Goal: Task Accomplishment & Management: Manage account settings

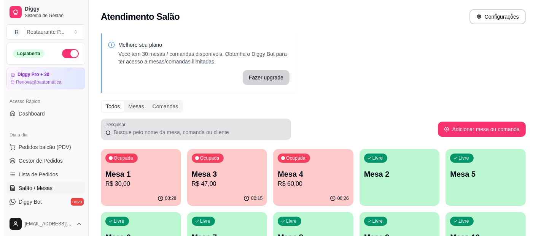
scroll to position [76, 0]
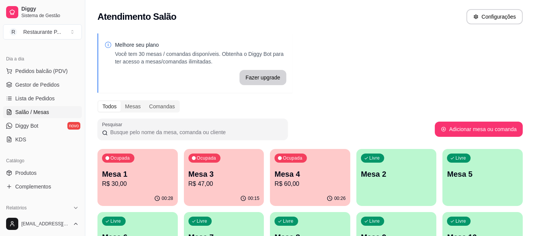
click at [149, 171] on p "Mesa 1" at bounding box center [137, 174] width 71 height 11
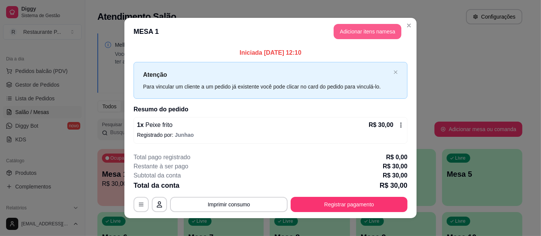
click at [350, 33] on button "Adicionar itens na mesa" at bounding box center [368, 31] width 68 height 15
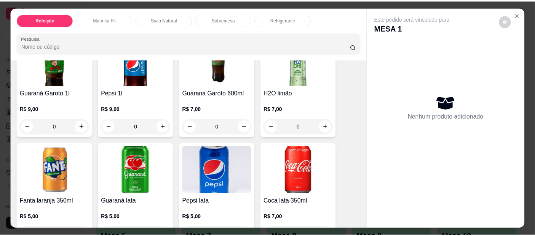
scroll to position [1493, 0]
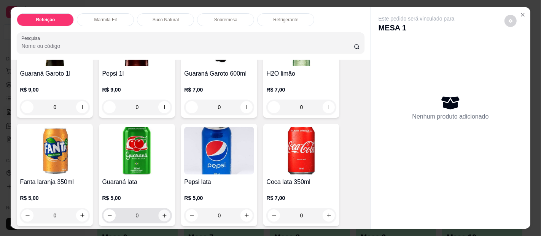
click at [163, 214] on icon "increase-product-quantity" at bounding box center [165, 216] width 4 height 4
type input "1"
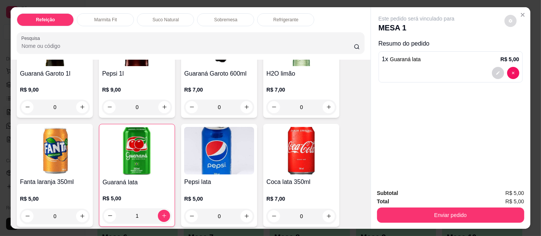
click at [505, 20] on button "decrease-product-quantity" at bounding box center [511, 21] width 12 height 12
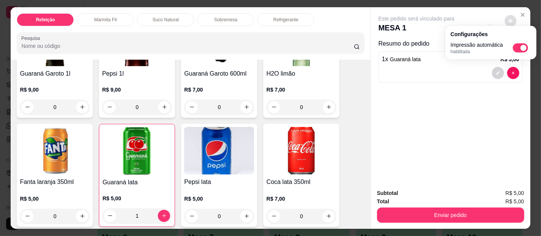
click at [517, 46] on span "Automatic updates" at bounding box center [520, 47] width 15 height 9
click at [517, 48] on input "Automatic updates" at bounding box center [515, 50] width 5 height 5
checkbox input "false"
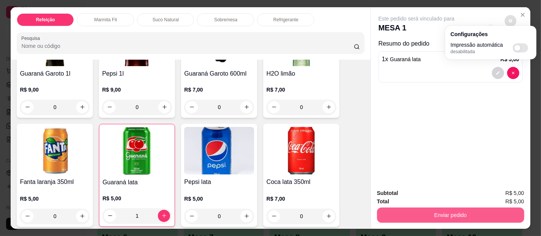
click at [450, 208] on button "Enviar pedido" at bounding box center [450, 215] width 147 height 15
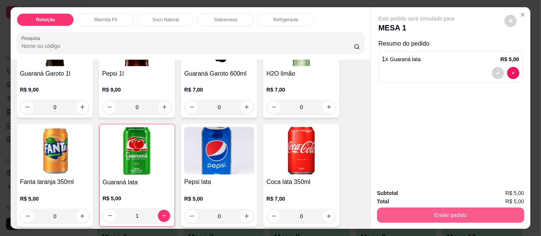
click at [469, 213] on button "Enviar pedido" at bounding box center [450, 215] width 147 height 15
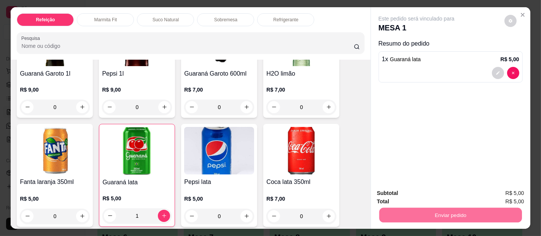
click at [502, 196] on button "Enviar pedido" at bounding box center [505, 194] width 42 height 14
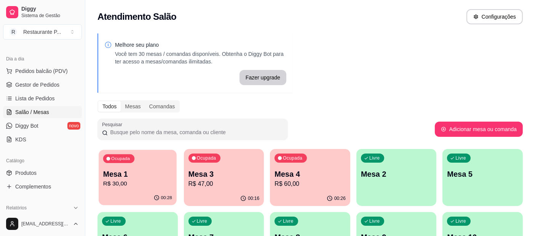
click at [136, 193] on div "00:28" at bounding box center [138, 198] width 78 height 14
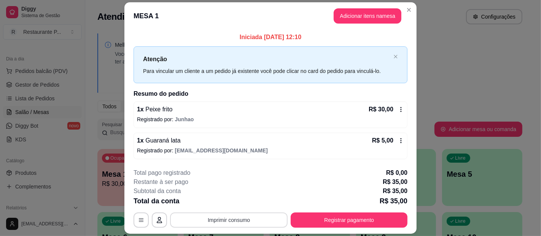
click at [199, 219] on button "Imprimir consumo" at bounding box center [229, 220] width 118 height 15
click at [228, 198] on button "Impressora" at bounding box center [228, 202] width 55 height 12
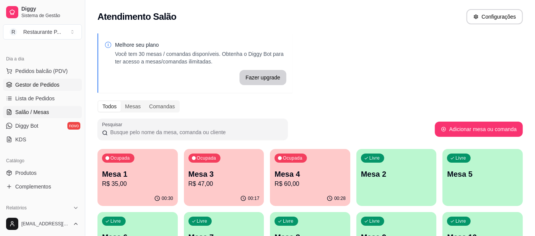
click at [22, 85] on span "Gestor de Pedidos" at bounding box center [37, 85] width 44 height 8
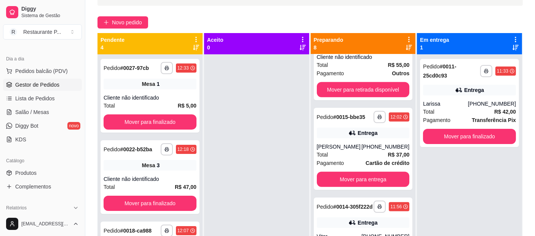
scroll to position [34, 0]
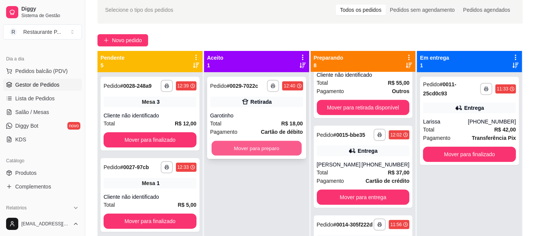
click at [246, 148] on button "Mover para preparo" at bounding box center [256, 148] width 90 height 15
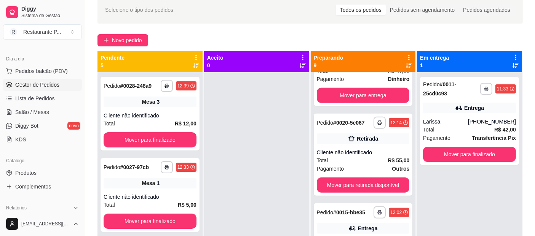
scroll to position [604, 0]
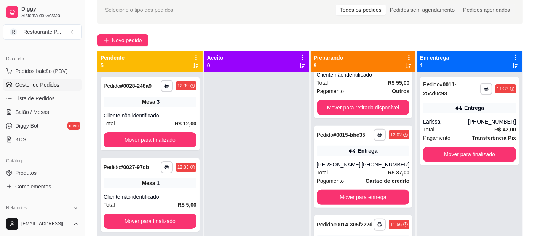
click at [527, 93] on div "**********" at bounding box center [310, 144] width 450 height 305
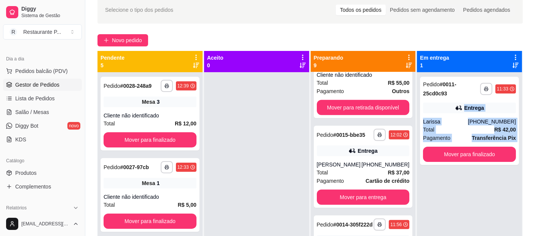
drag, startPoint x: 535, startPoint y: 90, endPoint x: 540, endPoint y: 180, distance: 90.0
click at [535, 180] on html "**********" at bounding box center [267, 84] width 535 height 236
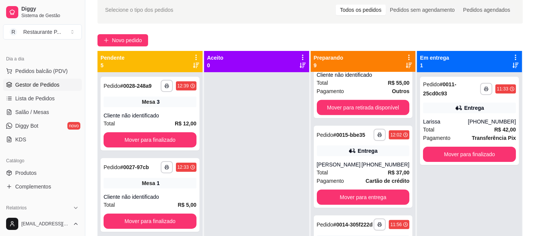
click at [520, 38] on div "Novo pedido" at bounding box center [309, 40] width 425 height 12
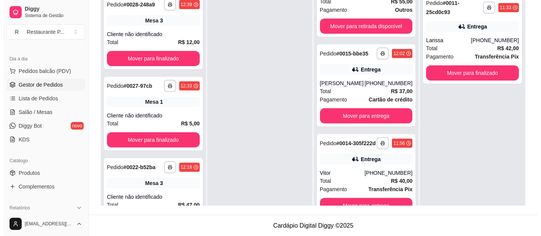
scroll to position [21, 0]
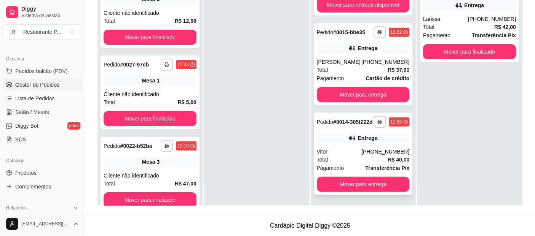
click at [373, 149] on div "[PHONE_NUMBER]" at bounding box center [385, 152] width 48 height 8
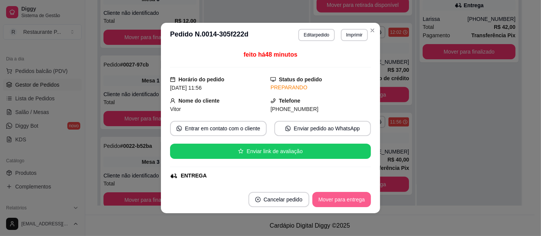
click at [347, 197] on button "Mover para entrega" at bounding box center [342, 199] width 59 height 15
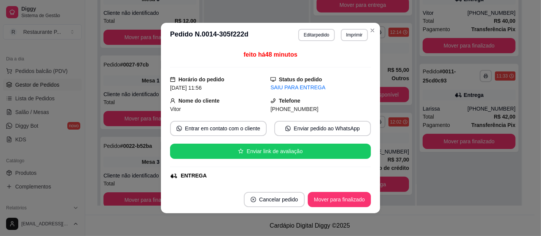
scroll to position [508, 0]
click at [348, 197] on button "Mover para finalizado" at bounding box center [339, 199] width 63 height 15
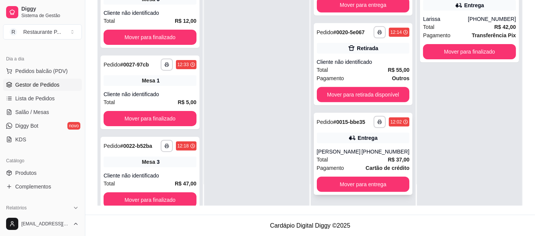
click at [342, 153] on div "[PERSON_NAME]" at bounding box center [339, 152] width 45 height 8
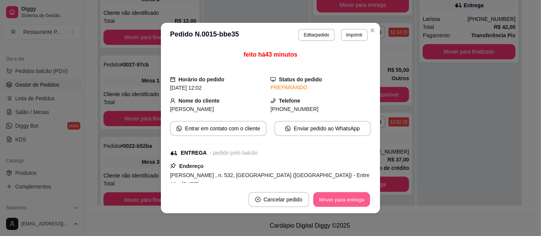
click at [357, 198] on button "Mover para entrega" at bounding box center [341, 200] width 57 height 15
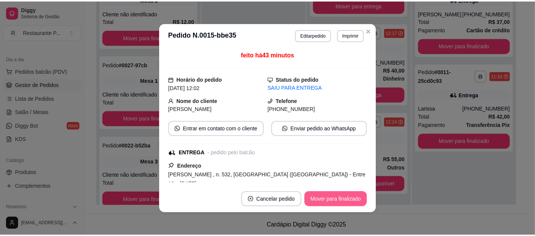
scroll to position [418, 0]
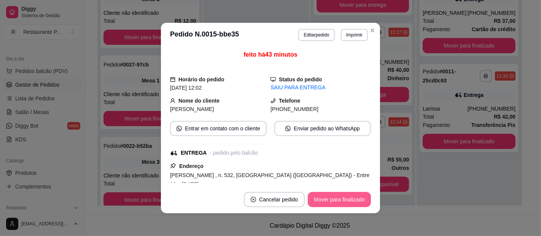
click at [357, 198] on button "Mover para finalizado" at bounding box center [339, 199] width 63 height 15
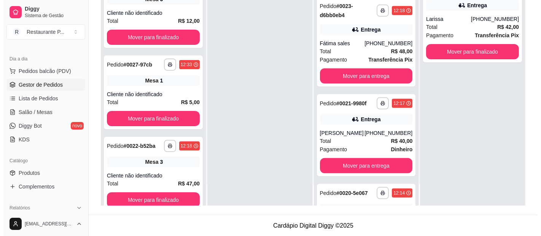
scroll to position [336, 0]
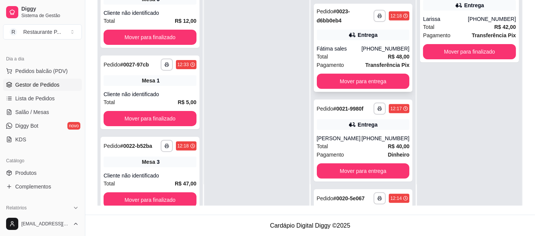
click at [372, 53] on div "[PHONE_NUMBER]" at bounding box center [385, 49] width 48 height 8
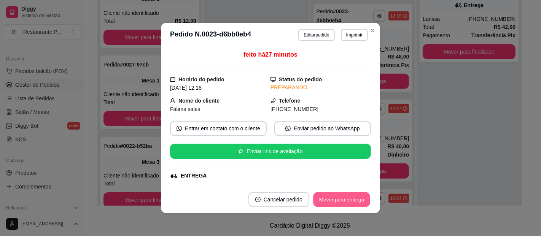
click at [335, 196] on button "Mover para entrega" at bounding box center [341, 200] width 57 height 15
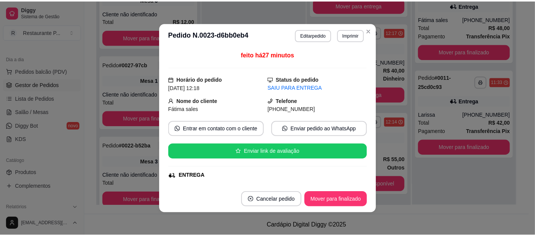
scroll to position [322, 0]
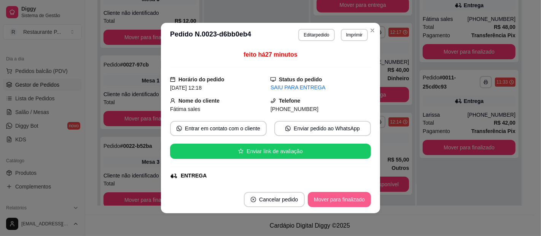
click at [335, 196] on button "Mover para finalizado" at bounding box center [339, 199] width 63 height 15
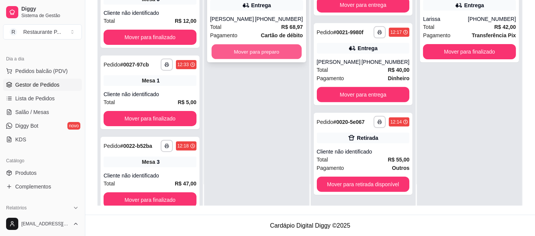
click at [233, 48] on button "Mover para preparo" at bounding box center [256, 52] width 90 height 15
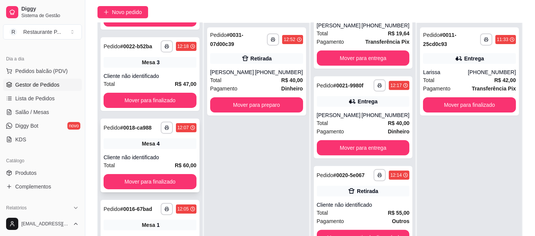
scroll to position [156, 0]
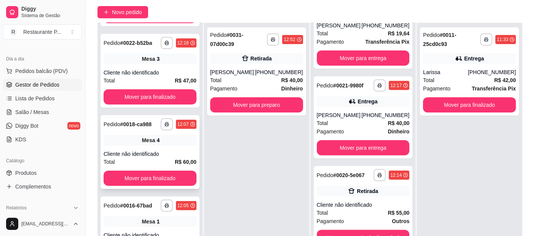
click at [170, 153] on div "**********" at bounding box center [150, 152] width 99 height 74
click at [53, 112] on link "Salão / Mesas" at bounding box center [42, 112] width 79 height 12
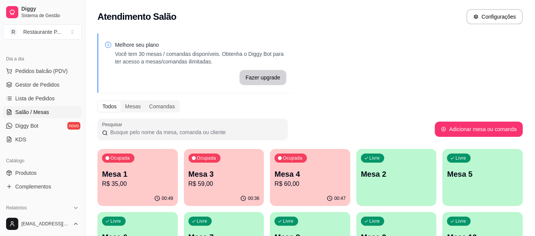
click at [286, 183] on p "R$ 60,00" at bounding box center [310, 184] width 71 height 9
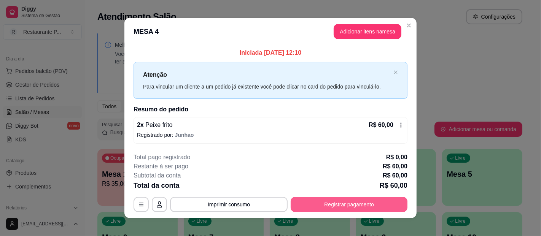
click at [324, 200] on button "Registrar pagamento" at bounding box center [349, 204] width 117 height 15
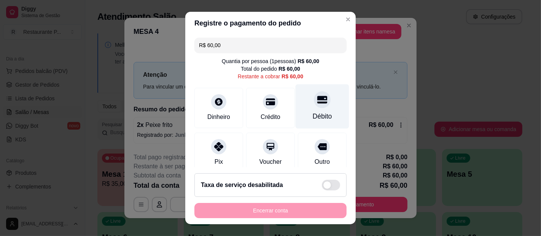
click at [296, 113] on div "Débito" at bounding box center [323, 107] width 54 height 45
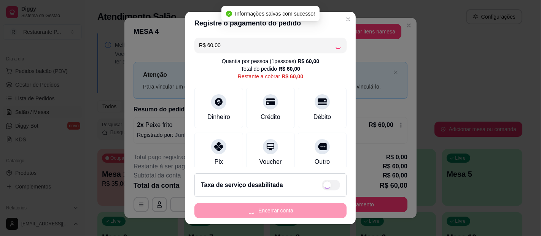
type input "R$ 0,00"
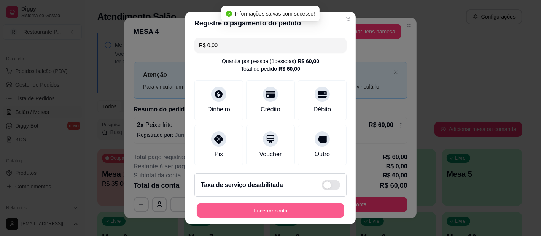
click at [301, 214] on button "Encerrar conta" at bounding box center [271, 211] width 148 height 15
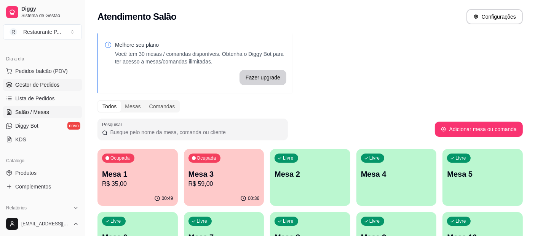
click at [51, 85] on span "Gestor de Pedidos" at bounding box center [37, 85] width 44 height 8
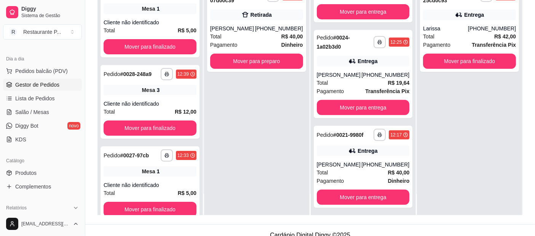
scroll to position [318, 0]
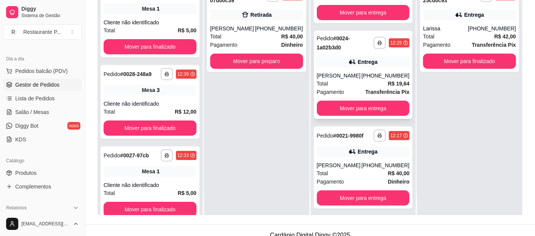
click at [367, 80] on div "[PHONE_NUMBER]" at bounding box center [385, 76] width 48 height 8
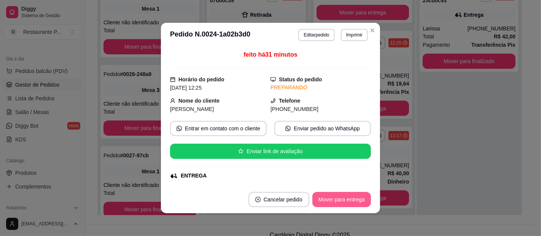
click at [327, 202] on button "Mover para entrega" at bounding box center [342, 199] width 59 height 15
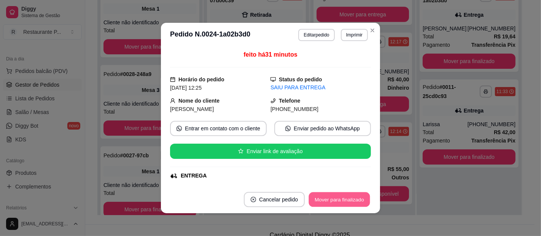
click at [327, 202] on button "Mover para finalizado" at bounding box center [339, 200] width 61 height 15
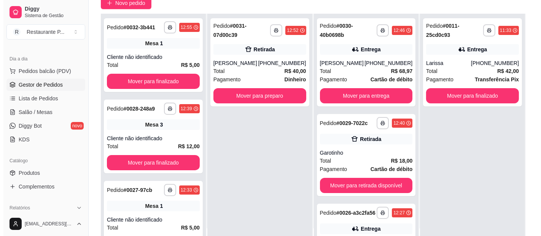
scroll to position [70, 0]
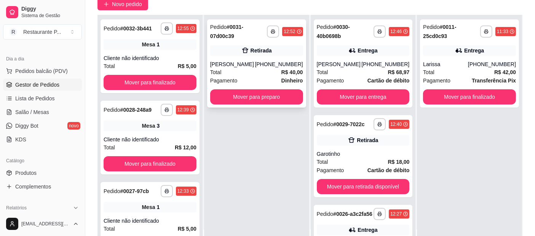
click at [271, 70] on div "Total R$ 40,00" at bounding box center [256, 72] width 93 height 8
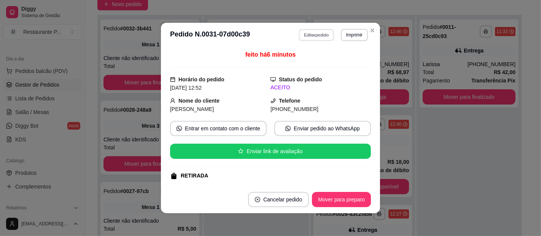
click at [316, 39] on button "Editar pedido" at bounding box center [316, 35] width 35 height 12
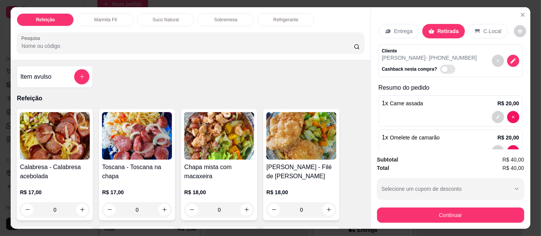
click at [391, 32] on div "Entrega" at bounding box center [399, 31] width 41 height 14
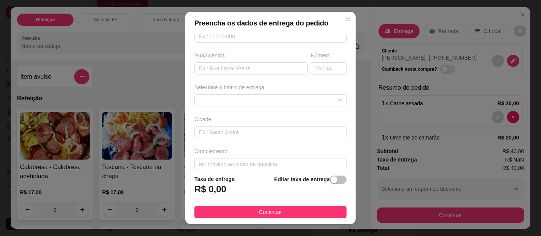
scroll to position [113, 0]
click at [260, 67] on input "text" at bounding box center [251, 68] width 113 height 12
type input "a"
type input "[PERSON_NAME]"
click at [311, 68] on input "text" at bounding box center [329, 68] width 36 height 12
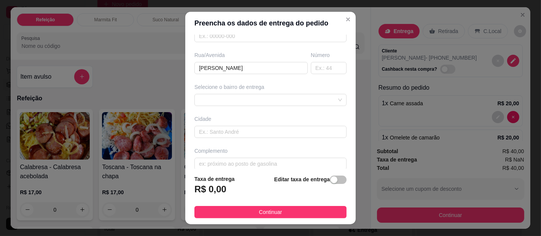
scroll to position [120, 0]
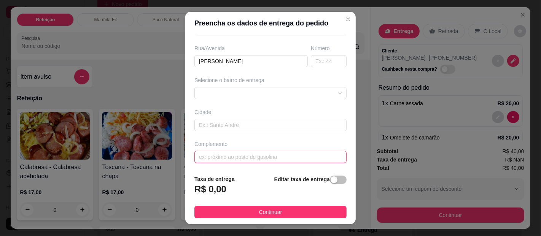
click at [310, 154] on input "text" at bounding box center [271, 157] width 152 height 12
click at [313, 95] on div "64519fce79685a28109be96c 6452b94cccd6e324125c1341 [GEOGRAPHIC_DATA] (Mosqueiro)…" at bounding box center [271, 93] width 152 height 12
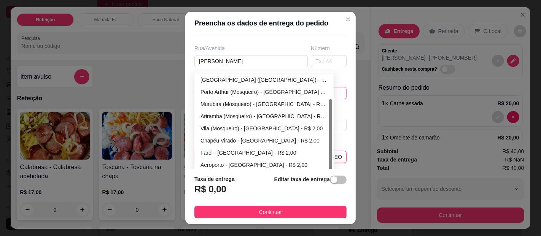
scroll to position [36, 0]
drag, startPoint x: 328, startPoint y: 106, endPoint x: 327, endPoint y: 138, distance: 32.0
click at [329, 138] on div at bounding box center [330, 135] width 3 height 71
type input "Atras do [GEOGRAPHIC_DATA], [GEOGRAPHIC_DATA], [GEOGRAPHIC_DATA]"
click at [259, 149] on div "Farol - [GEOGRAPHIC_DATA] - R$ 2,00" at bounding box center [264, 153] width 127 height 8
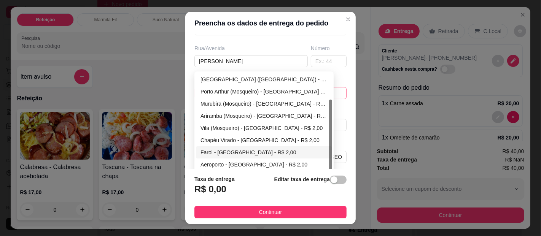
type input "[GEOGRAPHIC_DATA]"
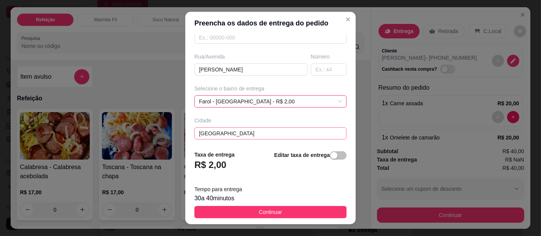
scroll to position [120, 0]
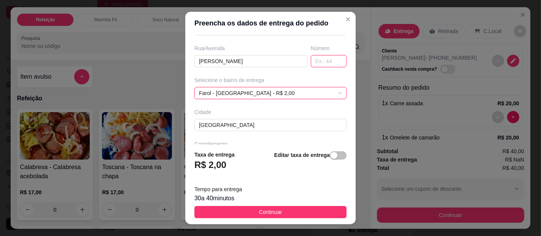
click at [316, 60] on input "text" at bounding box center [329, 61] width 36 height 12
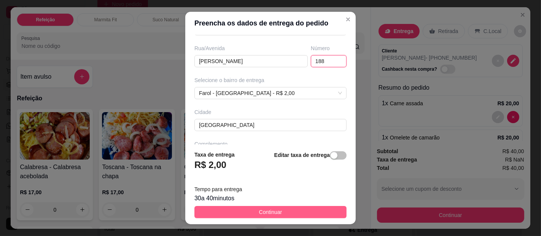
type input "188"
click at [319, 209] on button "Continuar" at bounding box center [271, 212] width 152 height 12
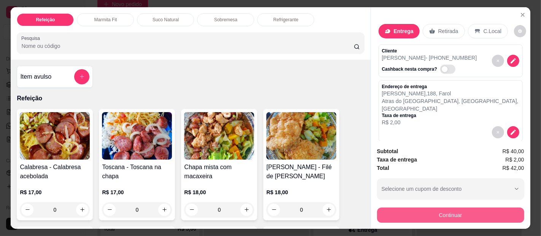
click at [425, 211] on button "Continuar" at bounding box center [450, 215] width 147 height 15
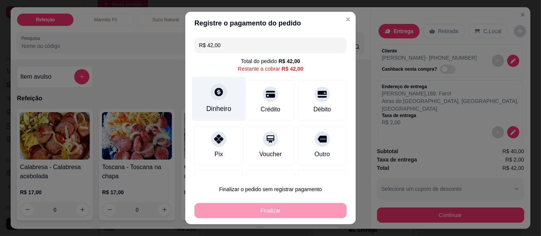
click at [215, 106] on div "Dinheiro" at bounding box center [218, 109] width 25 height 10
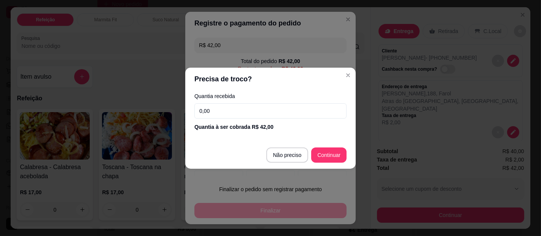
click at [261, 109] on input "0,00" at bounding box center [271, 111] width 152 height 15
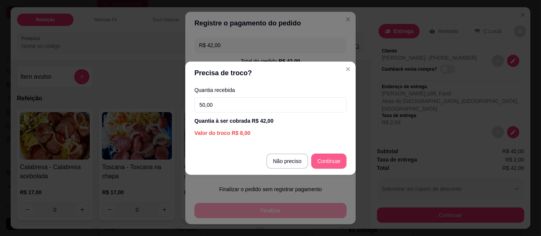
type input "50,00"
type input "R$ 0,00"
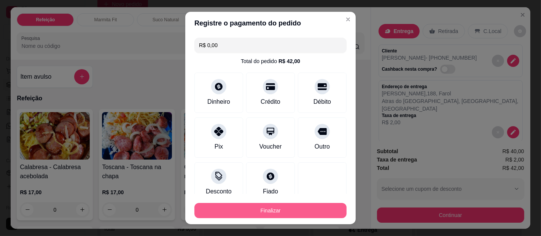
click at [294, 206] on button "Finalizar" at bounding box center [271, 210] width 152 height 15
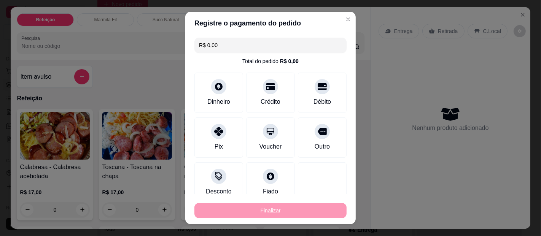
type input "0"
type input "-R$ 42,00"
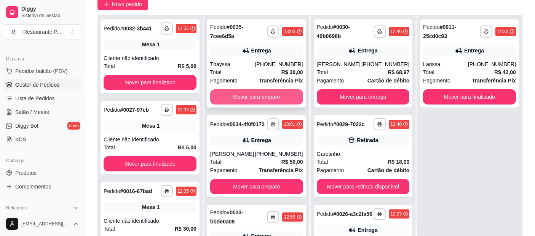
click at [279, 94] on button "Mover para preparo" at bounding box center [256, 96] width 93 height 15
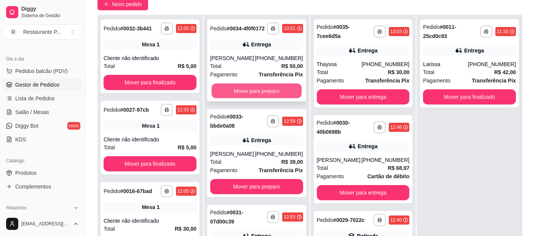
click at [250, 93] on button "Mover para preparo" at bounding box center [256, 91] width 90 height 15
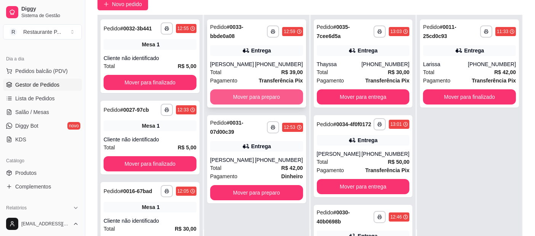
click at [229, 100] on button "Mover para preparo" at bounding box center [256, 96] width 93 height 15
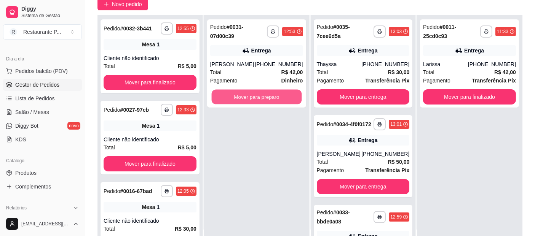
click at [229, 100] on button "Mover para preparo" at bounding box center [256, 97] width 90 height 15
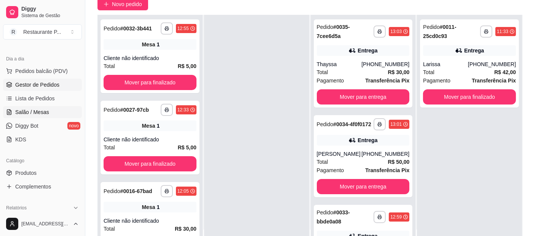
click at [50, 106] on link "Salão / Mesas" at bounding box center [42, 112] width 79 height 12
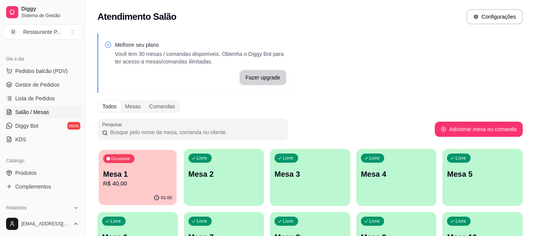
click at [148, 182] on p "R$ 40,00" at bounding box center [137, 184] width 69 height 9
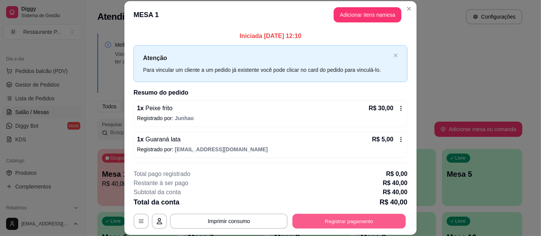
click at [309, 225] on button "Registrar pagamento" at bounding box center [349, 221] width 113 height 15
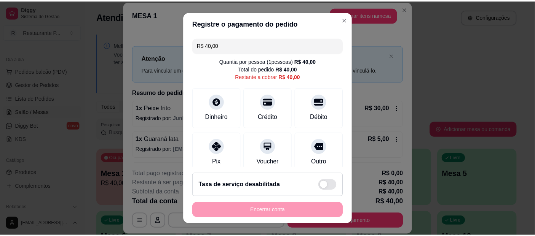
scroll to position [12, 0]
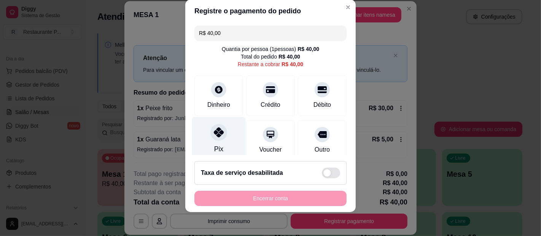
drag, startPoint x: 293, startPoint y: 214, endPoint x: 206, endPoint y: 141, distance: 113.7
click at [206, 141] on div "Pix" at bounding box center [219, 139] width 54 height 45
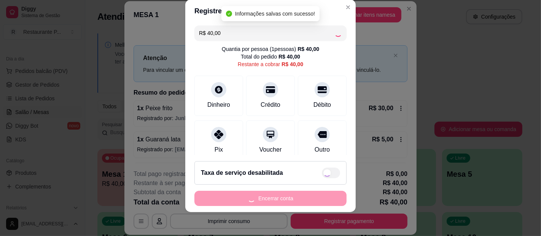
type input "R$ 0,00"
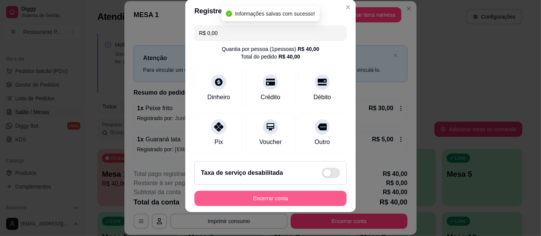
click at [253, 203] on button "Encerrar conta" at bounding box center [271, 198] width 152 height 15
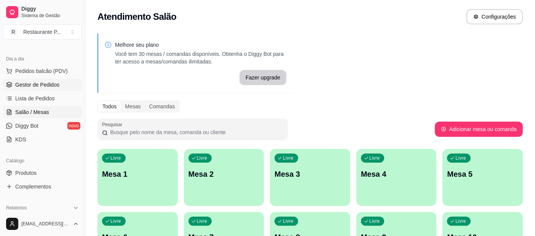
click at [27, 88] on link "Gestor de Pedidos" at bounding box center [42, 85] width 79 height 12
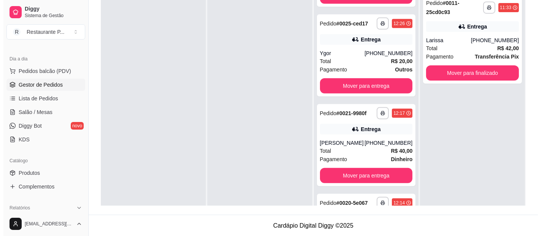
scroll to position [638, 0]
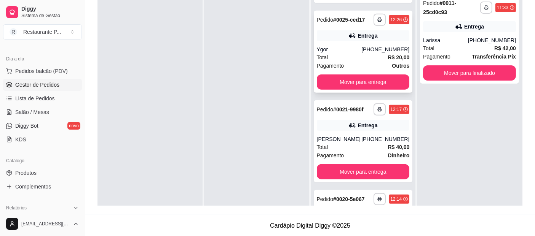
click at [359, 53] on div "Ygor" at bounding box center [339, 50] width 45 height 8
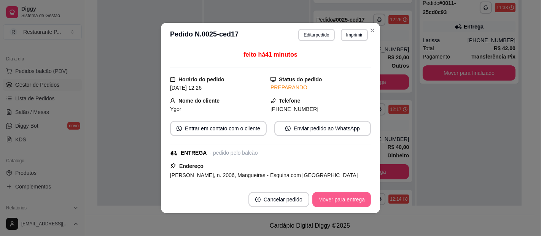
click at [335, 201] on button "Mover para entrega" at bounding box center [342, 199] width 59 height 15
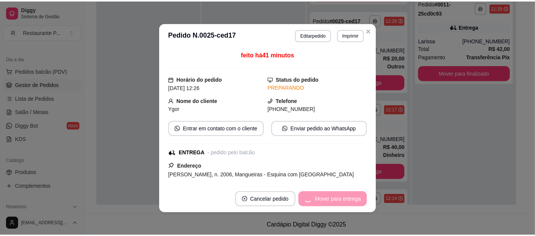
scroll to position [624, 0]
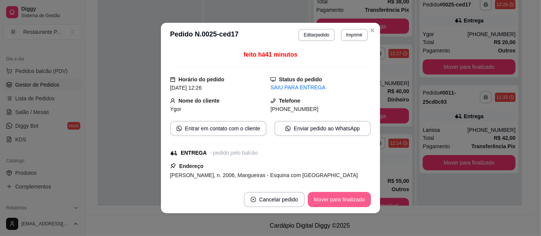
click at [335, 201] on button "Mover para finalizado" at bounding box center [339, 199] width 63 height 15
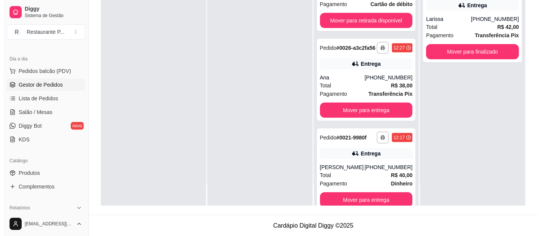
scroll to position [468, 0]
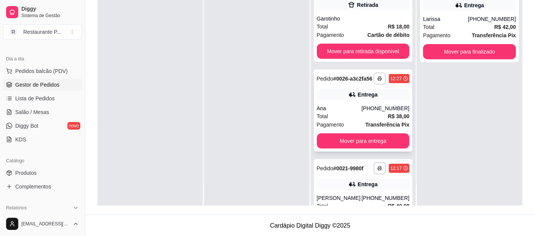
click at [382, 123] on div "**********" at bounding box center [363, 111] width 99 height 82
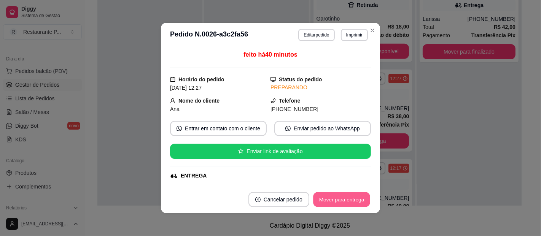
click at [351, 195] on button "Mover para entrega" at bounding box center [341, 200] width 57 height 15
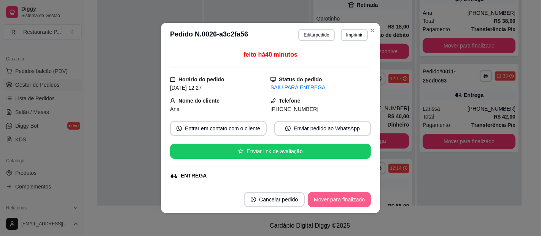
click at [351, 195] on button "Mover para finalizado" at bounding box center [339, 199] width 63 height 15
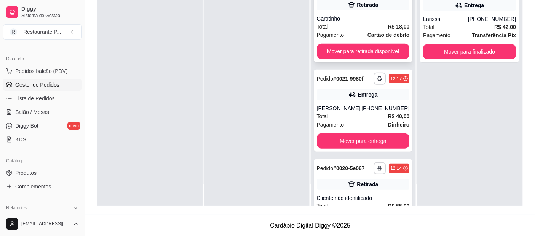
click at [375, 22] on div "Garotinho" at bounding box center [363, 19] width 93 height 8
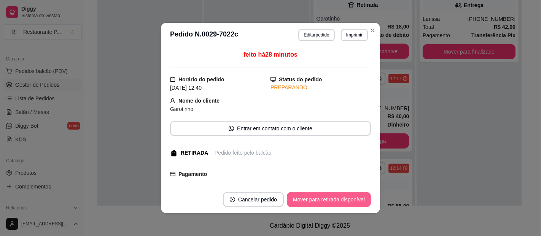
click at [340, 202] on button "Mover para retirada disponível" at bounding box center [329, 199] width 84 height 15
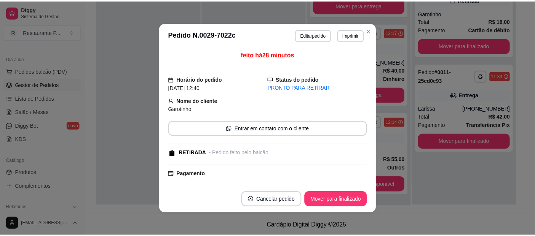
scroll to position [439, 0]
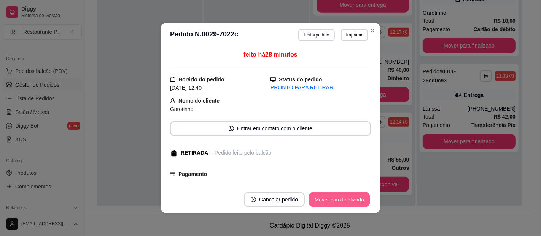
click at [340, 202] on button "Mover para finalizado" at bounding box center [339, 200] width 61 height 15
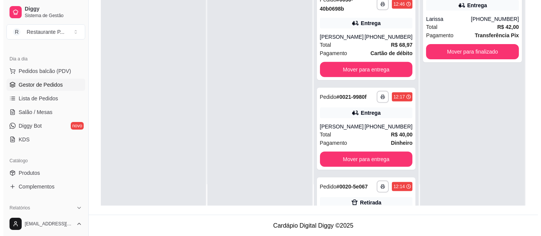
scroll to position [371, 0]
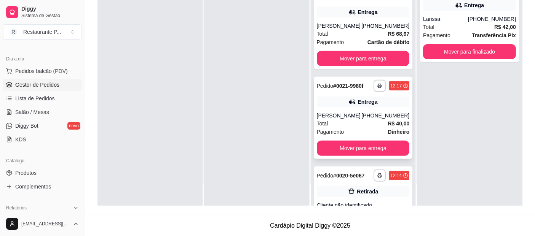
click at [366, 120] on div "[PHONE_NUMBER]" at bounding box center [385, 116] width 48 height 8
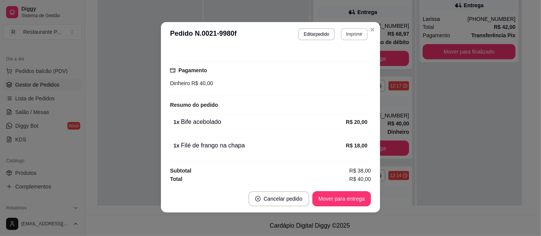
scroll to position [1, 0]
click at [347, 34] on button "Imprimir" at bounding box center [354, 34] width 27 height 12
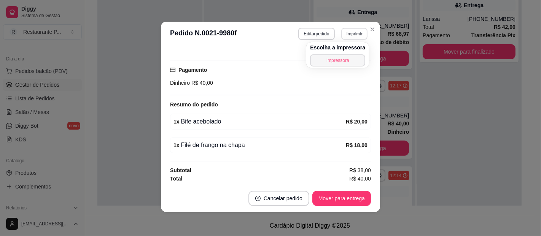
click at [340, 56] on button "Impressora" at bounding box center [337, 60] width 55 height 12
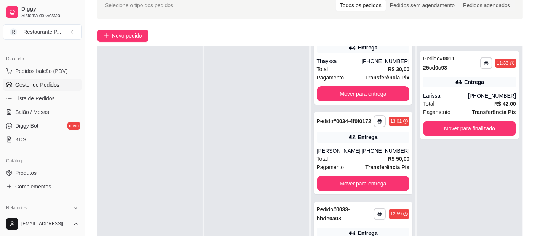
scroll to position [0, 0]
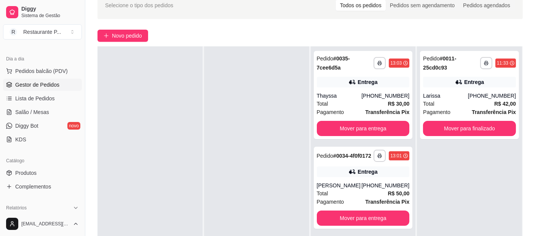
click at [411, 70] on div "**********" at bounding box center [364, 154] width 106 height 258
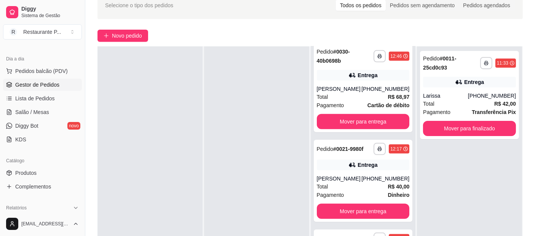
scroll to position [398, 0]
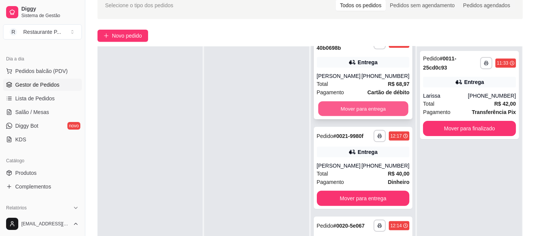
click at [356, 117] on button "Mover para entrega" at bounding box center [363, 109] width 90 height 15
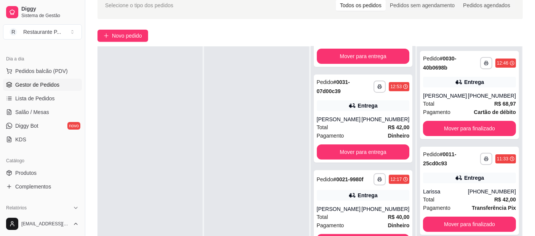
scroll to position [255, 0]
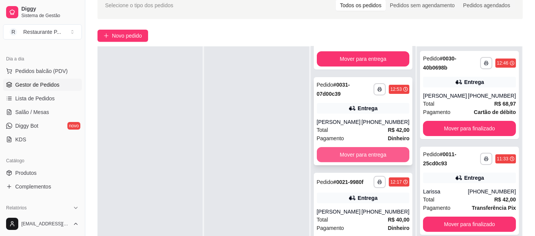
click at [380, 163] on button "Mover para entrega" at bounding box center [363, 154] width 93 height 15
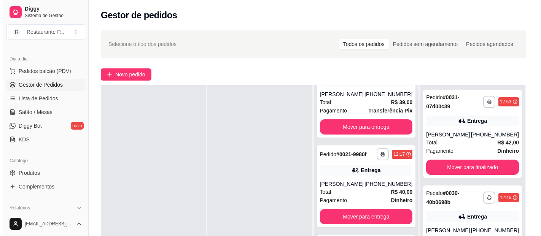
scroll to position [246, 0]
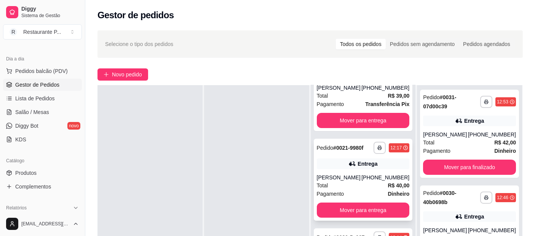
click at [366, 176] on div "[PHONE_NUMBER]" at bounding box center [385, 178] width 48 height 8
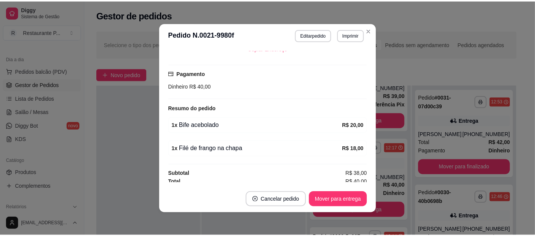
scroll to position [172, 0]
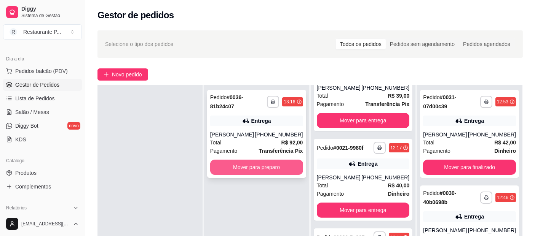
click at [252, 171] on button "Mover para preparo" at bounding box center [256, 167] width 93 height 15
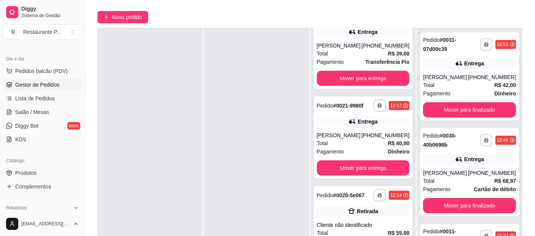
scroll to position [302, 0]
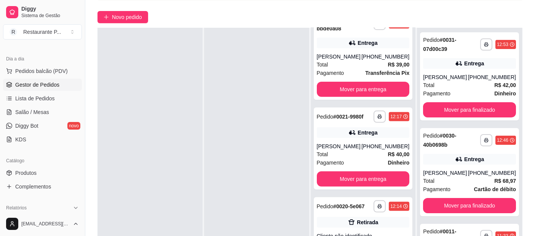
click at [417, 161] on div "**********" at bounding box center [469, 146] width 105 height 236
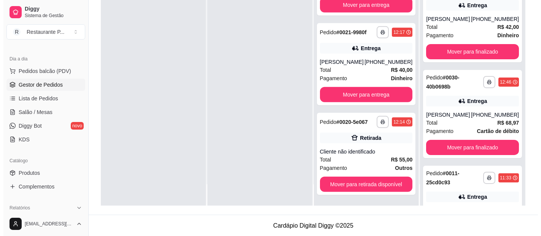
scroll to position [343, 0]
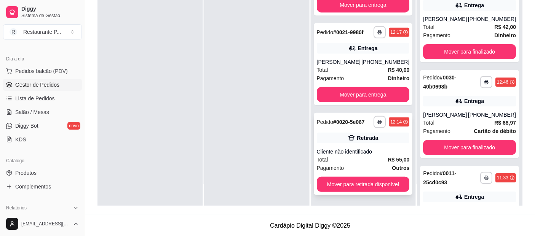
click at [388, 159] on strong "R$ 55,00" at bounding box center [399, 160] width 22 height 6
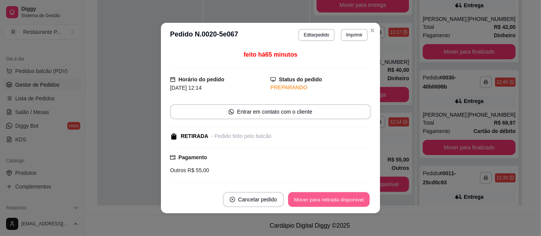
click at [320, 196] on button "Mover para retirada disponível" at bounding box center [328, 200] width 81 height 15
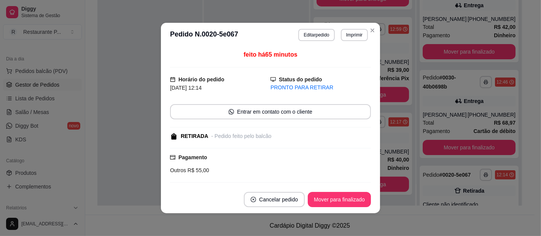
scroll to position [252, 0]
click at [320, 196] on button "Mover para finalizado" at bounding box center [339, 199] width 63 height 15
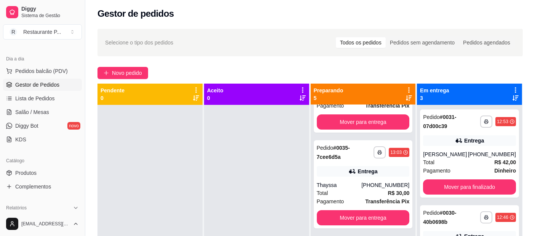
scroll to position [0, 0]
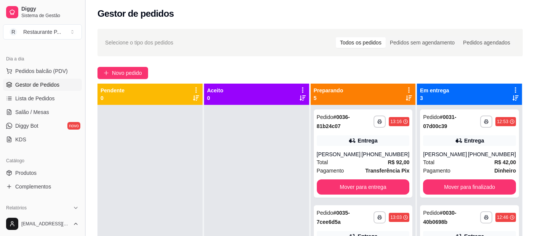
click at [83, 83] on button "Toggle Sidebar" at bounding box center [85, 118] width 6 height 236
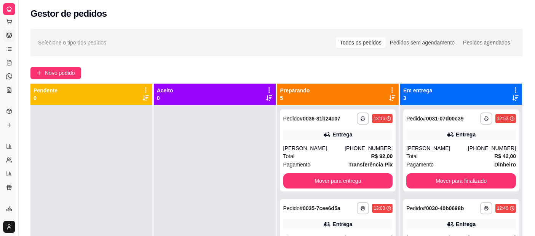
click at [18, 94] on button "Toggle Sidebar" at bounding box center [18, 118] width 6 height 236
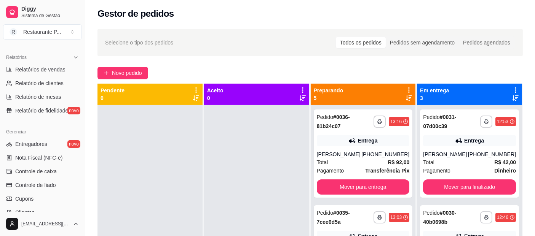
scroll to position [217, 0]
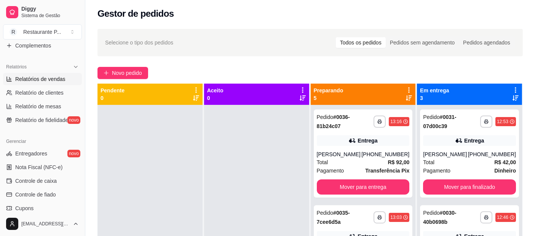
click at [61, 75] on span "Relatórios de vendas" at bounding box center [40, 79] width 50 height 8
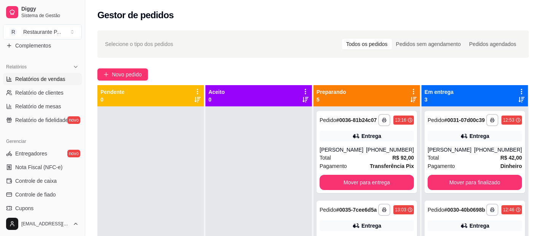
select select "ALL"
select select "0"
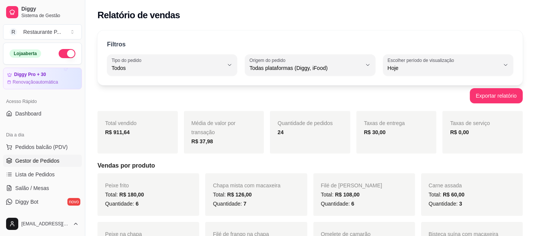
click at [48, 157] on span "Gestor de Pedidos" at bounding box center [37, 161] width 44 height 8
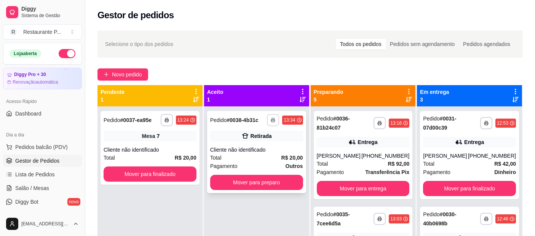
click at [271, 120] on icon "button" at bounding box center [273, 120] width 5 height 5
click at [244, 146] on button "Impressora" at bounding box center [250, 147] width 53 height 12
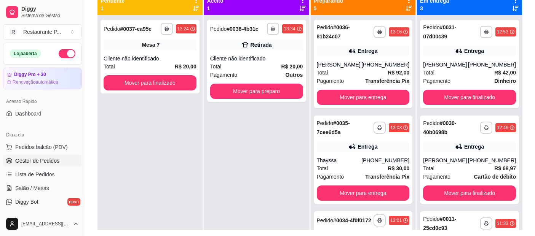
scroll to position [92, 0]
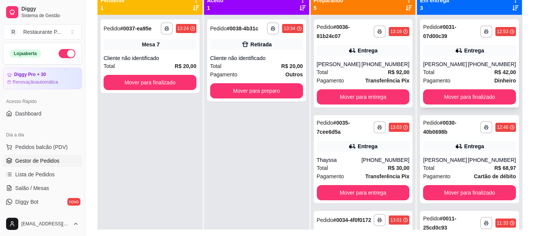
click at [473, 72] on div "Total R$ 42,00" at bounding box center [469, 72] width 93 height 8
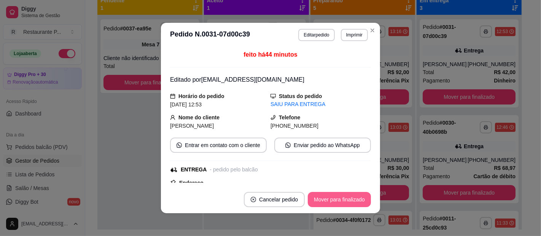
click at [340, 202] on button "Mover para finalizado" at bounding box center [339, 199] width 63 height 15
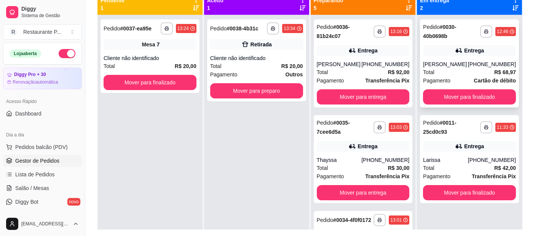
click at [455, 56] on div "Entrega" at bounding box center [469, 50] width 93 height 11
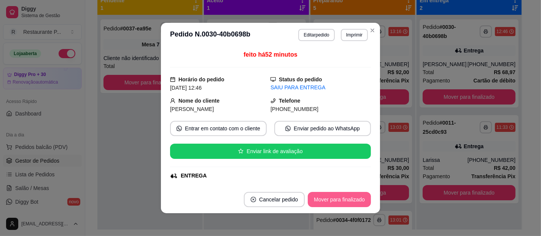
click at [340, 201] on button "Mover para finalizado" at bounding box center [339, 199] width 63 height 15
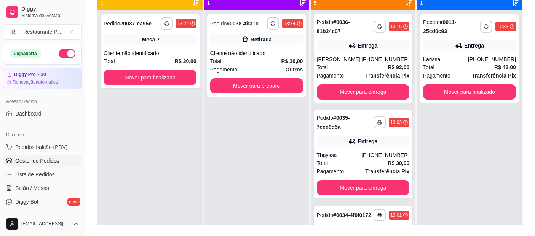
scroll to position [116, 0]
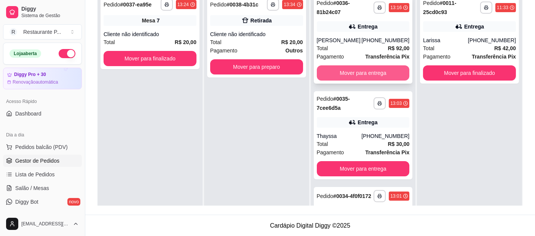
click at [382, 74] on button "Mover para entrega" at bounding box center [363, 72] width 93 height 15
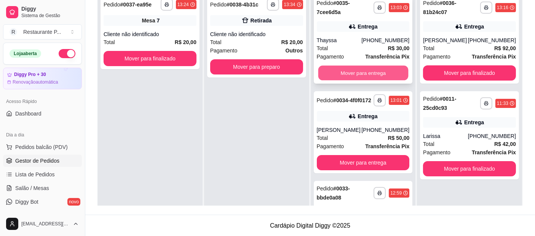
click at [361, 73] on button "Mover para entrega" at bounding box center [363, 73] width 90 height 15
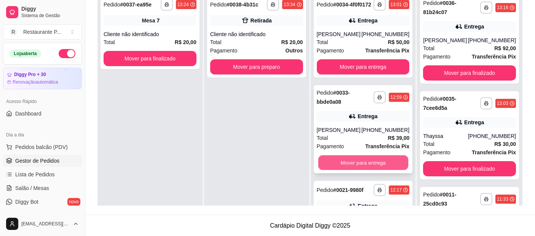
click at [368, 171] on button "Mover para entrega" at bounding box center [363, 163] width 90 height 15
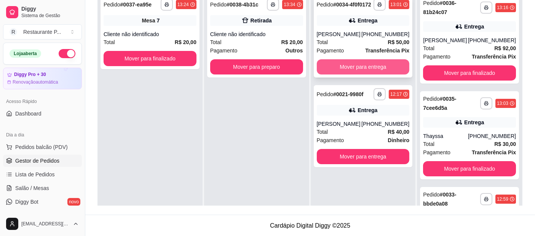
click at [365, 65] on button "Mover para entrega" at bounding box center [363, 66] width 93 height 15
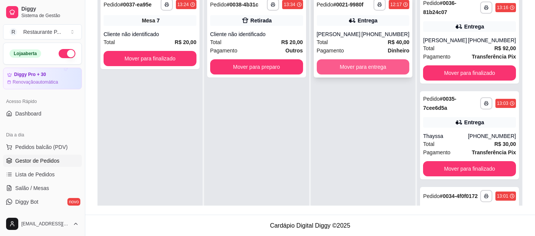
click at [370, 67] on button "Mover para entrega" at bounding box center [363, 66] width 93 height 15
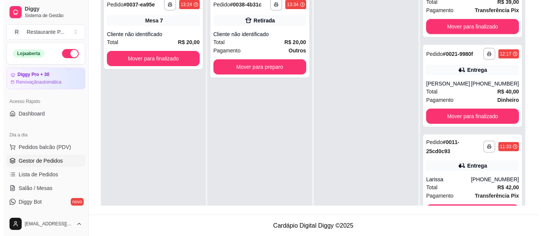
scroll to position [336, 0]
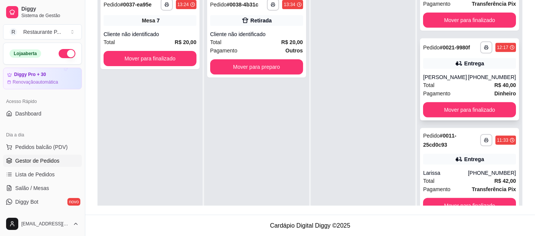
click at [452, 81] on div "[PERSON_NAME]" at bounding box center [445, 77] width 45 height 8
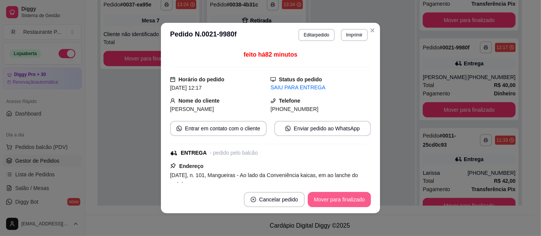
click at [358, 199] on button "Mover para finalizado" at bounding box center [339, 199] width 63 height 15
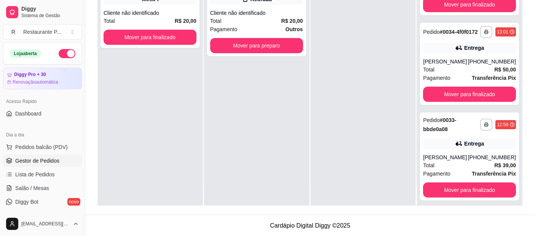
scroll to position [142, 0]
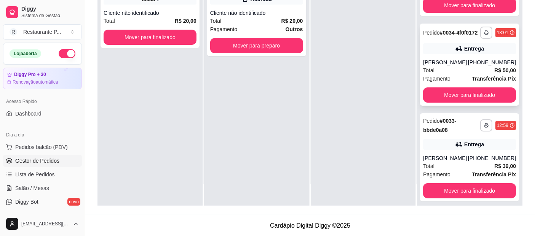
click at [481, 64] on div "**********" at bounding box center [469, 65] width 99 height 82
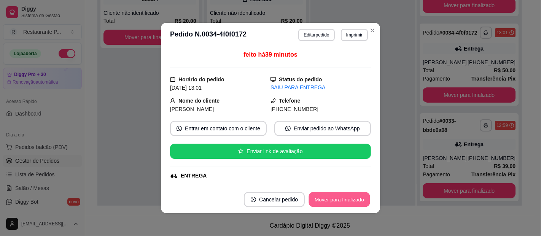
click at [363, 198] on button "Mover para finalizado" at bounding box center [339, 200] width 61 height 15
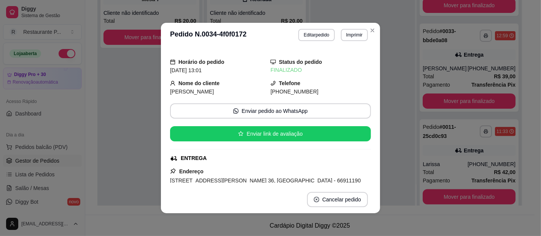
click at [369, 23] on header "**********" at bounding box center [270, 35] width 219 height 24
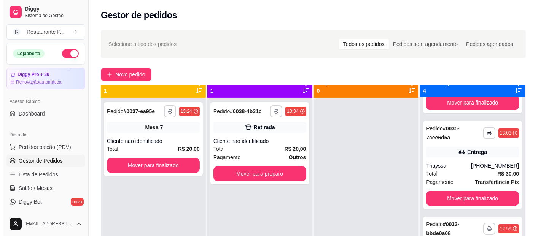
scroll to position [76, 0]
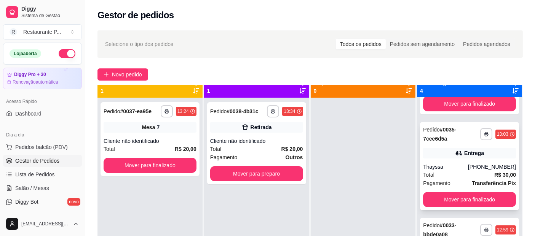
click at [471, 171] on div "Total R$ 30,00" at bounding box center [469, 175] width 93 height 8
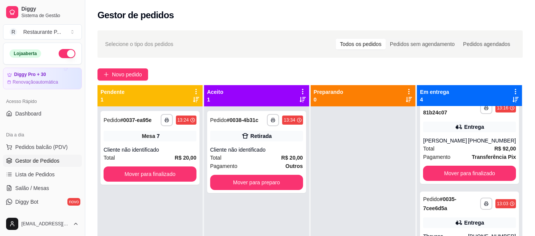
scroll to position [0, 0]
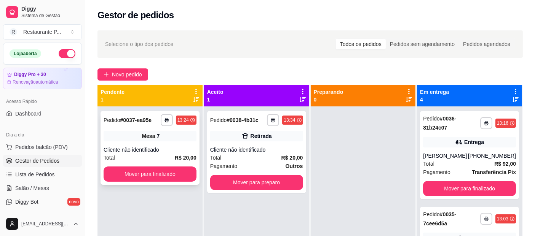
click at [134, 145] on div "**********" at bounding box center [150, 148] width 99 height 74
click at [59, 189] on link "Salão / Mesas" at bounding box center [42, 188] width 79 height 12
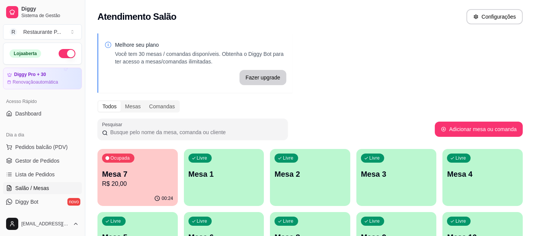
click at [112, 184] on p "R$ 20,00" at bounding box center [137, 184] width 71 height 9
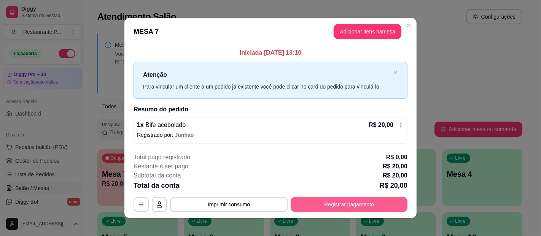
click at [359, 206] on button "Registrar pagamento" at bounding box center [349, 204] width 117 height 15
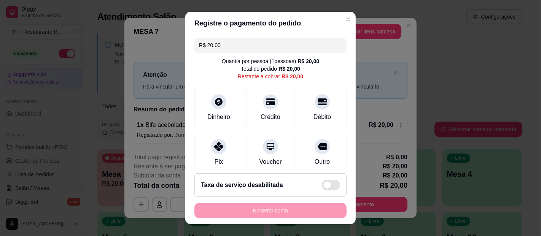
click at [277, 50] on input "R$ 20,00" at bounding box center [270, 45] width 143 height 15
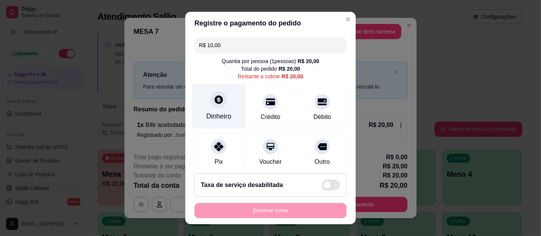
click at [213, 120] on div "Dinheiro" at bounding box center [218, 117] width 25 height 10
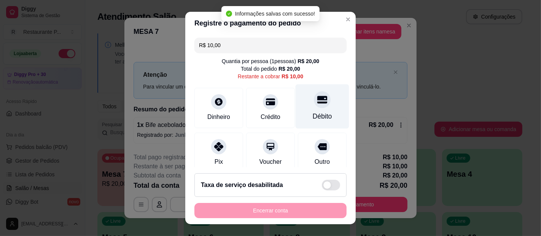
click at [316, 115] on div "Débito" at bounding box center [322, 117] width 19 height 10
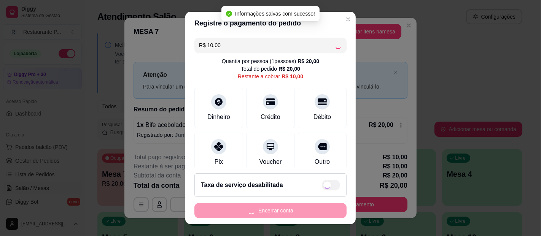
type input "R$ 0,00"
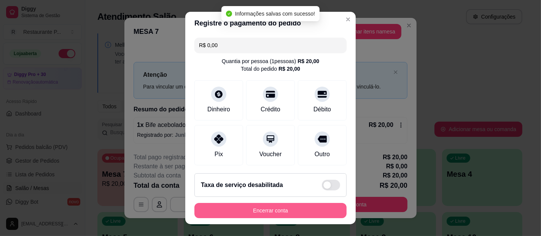
click at [302, 210] on button "Encerrar conta" at bounding box center [271, 210] width 152 height 15
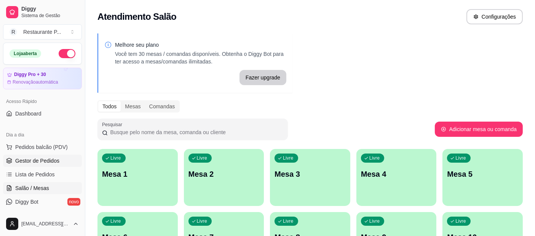
click at [32, 161] on span "Gestor de Pedidos" at bounding box center [37, 161] width 44 height 8
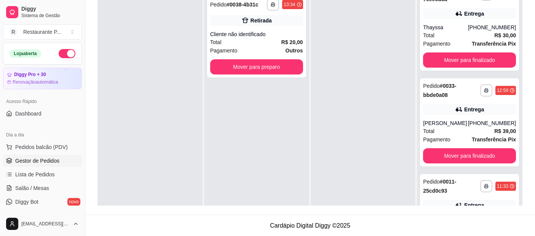
scroll to position [163, 0]
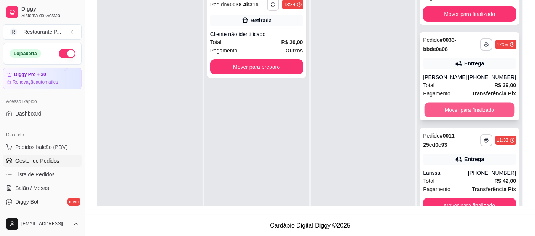
click at [492, 108] on button "Mover para finalizado" at bounding box center [470, 110] width 90 height 15
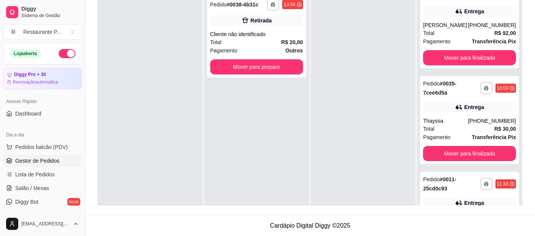
scroll to position [0, 0]
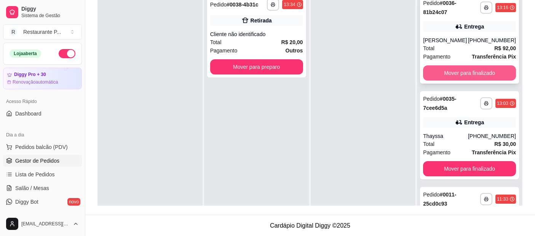
click at [486, 69] on button "Mover para finalizado" at bounding box center [469, 72] width 93 height 15
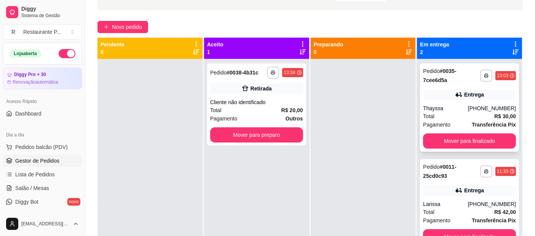
scroll to position [35, 0]
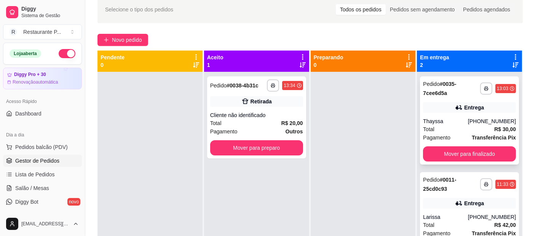
click at [484, 127] on div "Total R$ 30,00" at bounding box center [469, 129] width 93 height 8
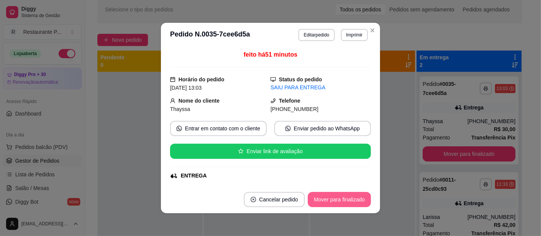
click at [350, 199] on button "Mover para finalizado" at bounding box center [339, 199] width 63 height 15
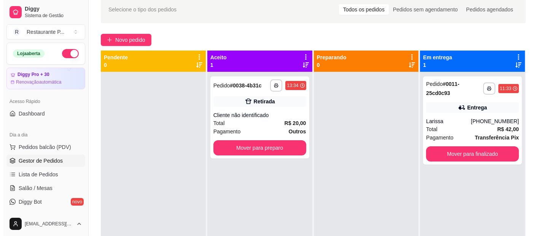
scroll to position [21, 0]
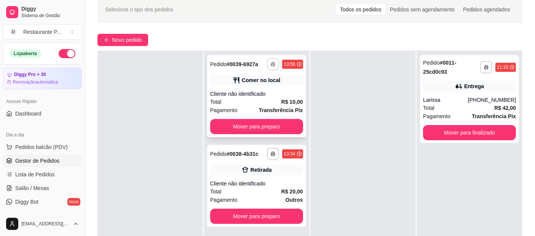
click at [267, 62] on button "button" at bounding box center [273, 64] width 12 height 12
click at [271, 94] on button "Impressora" at bounding box center [250, 91] width 53 height 12
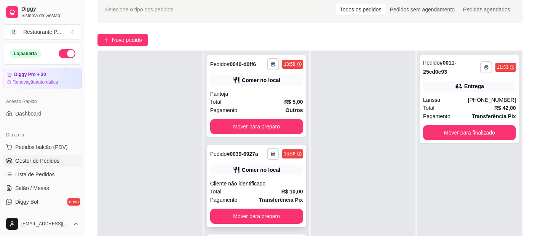
click at [260, 192] on div "Total R$ 10,00" at bounding box center [256, 192] width 93 height 8
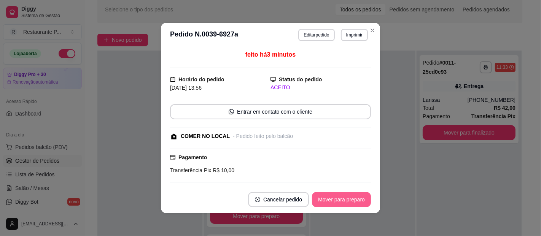
click at [336, 201] on button "Mover para preparo" at bounding box center [341, 199] width 59 height 15
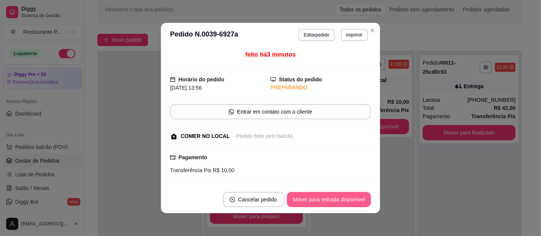
click at [336, 201] on button "Mover para retirada disponível" at bounding box center [329, 199] width 84 height 15
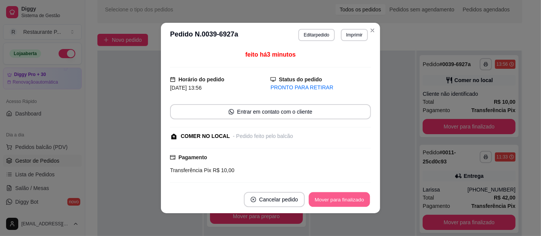
click at [326, 197] on button "Mover para finalizado" at bounding box center [339, 200] width 61 height 15
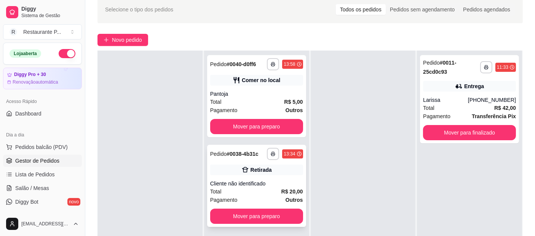
click at [259, 190] on div "Total R$ 20,00" at bounding box center [256, 192] width 93 height 8
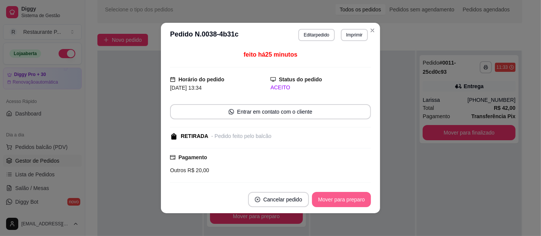
click at [318, 198] on button "Mover para preparo" at bounding box center [341, 199] width 59 height 15
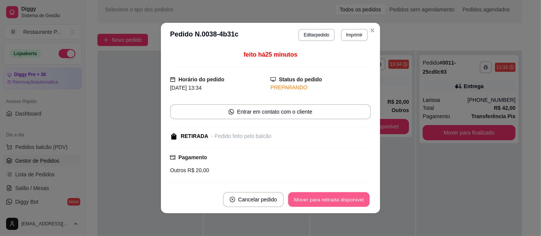
click at [318, 198] on button "Mover para retirada disponível" at bounding box center [328, 200] width 81 height 15
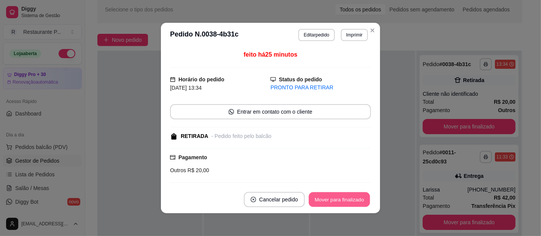
click at [318, 198] on button "Mover para finalizado" at bounding box center [339, 200] width 61 height 15
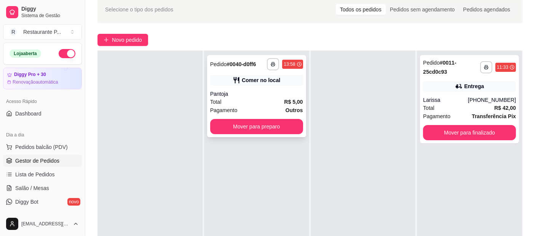
click at [286, 92] on div "Pantoja" at bounding box center [256, 94] width 93 height 8
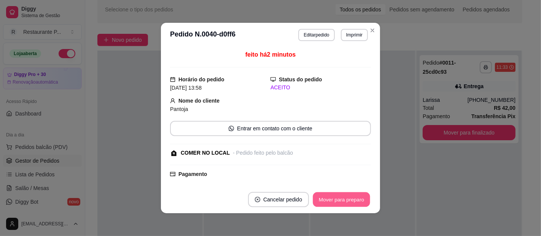
click at [335, 196] on button "Mover para preparo" at bounding box center [341, 200] width 57 height 15
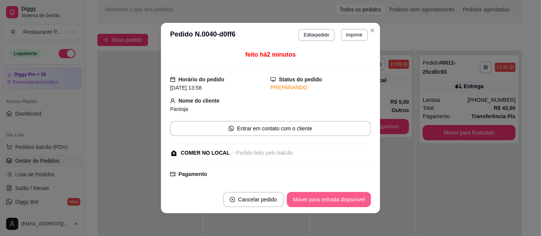
click at [335, 196] on button "Mover para retirada disponível" at bounding box center [329, 199] width 84 height 15
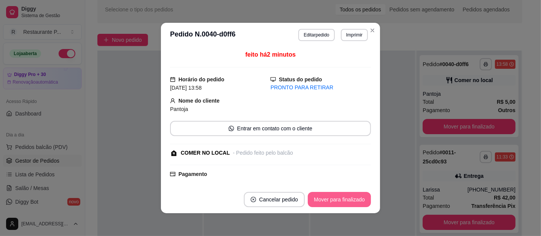
click at [335, 196] on button "Mover para finalizado" at bounding box center [339, 199] width 63 height 15
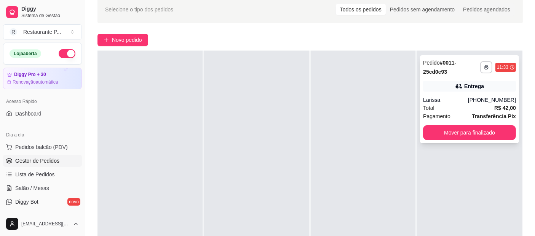
click at [446, 96] on div "Larissa" at bounding box center [445, 100] width 45 height 8
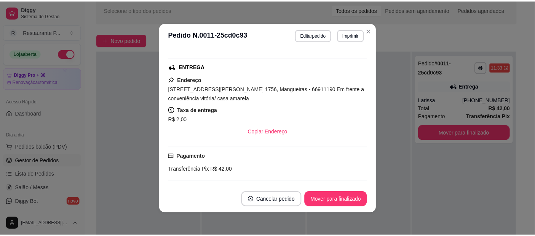
scroll to position [110, 0]
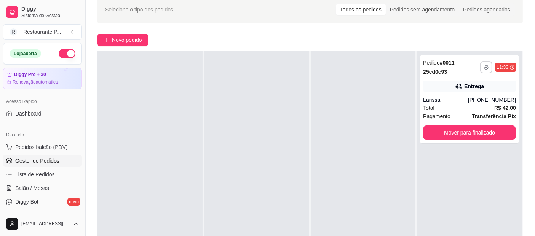
click at [82, 97] on button "Toggle Sidebar" at bounding box center [85, 118] width 6 height 236
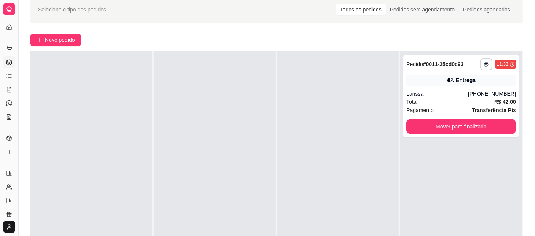
click at [19, 100] on button "Toggle Sidebar" at bounding box center [18, 118] width 6 height 236
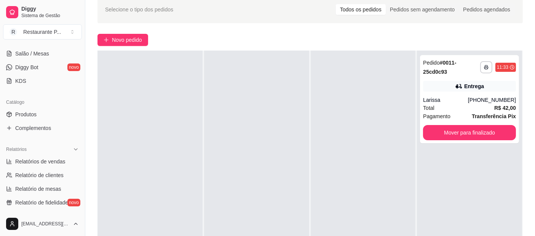
scroll to position [139, 0]
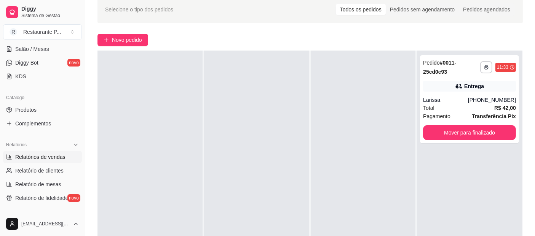
click at [60, 153] on span "Relatórios de vendas" at bounding box center [40, 157] width 50 height 8
select select "ALL"
select select "0"
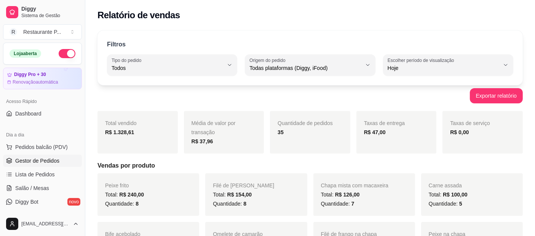
click at [57, 159] on span "Gestor de Pedidos" at bounding box center [37, 161] width 44 height 8
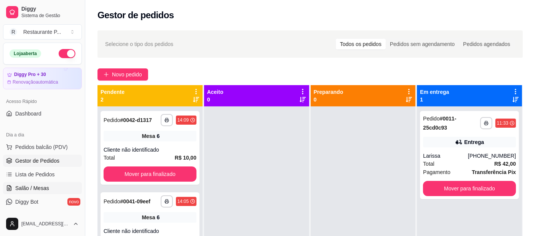
click at [37, 187] on span "Salão / Mesas" at bounding box center [32, 189] width 34 height 8
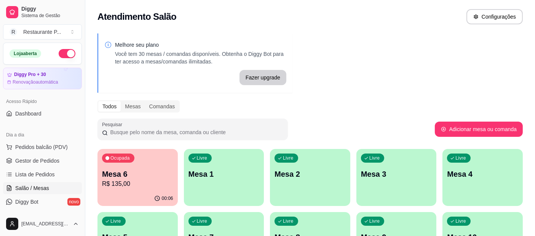
click at [153, 169] on p "Mesa 6" at bounding box center [137, 174] width 71 height 11
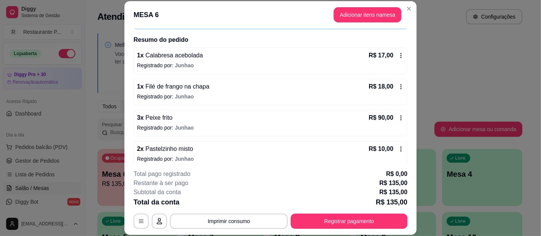
scroll to position [59, 0]
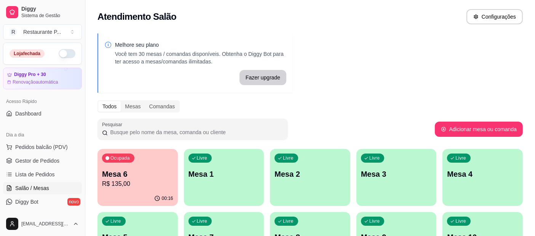
click at [133, 153] on div "Ocupada Mesa 6 R$ 135,00" at bounding box center [137, 170] width 80 height 42
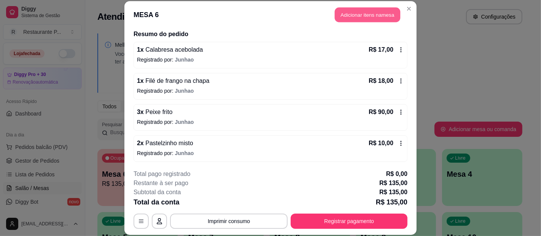
click at [377, 9] on button "Adicionar itens na mesa" at bounding box center [367, 15] width 65 height 15
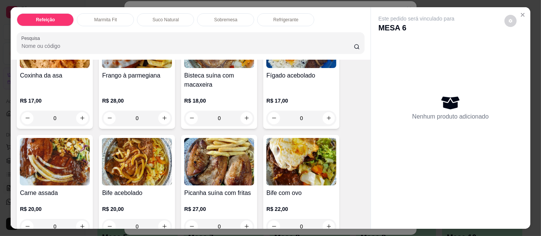
scroll to position [224, 0]
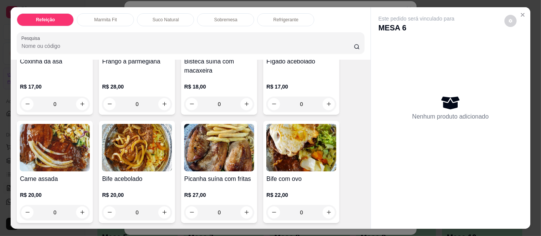
click at [361, 112] on div "Item avulso Refeição Calabresa - Calabresa acebolada R$ 17,00 0 Toscana - Tosca…" at bounding box center [191, 145] width 360 height 170
drag, startPoint x: 367, startPoint y: 104, endPoint x: 362, endPoint y: 106, distance: 5.8
click at [371, 104] on div "Este pedido será vinculado para MESA 6 Nenhum produto adicionado" at bounding box center [451, 118] width 160 height 222
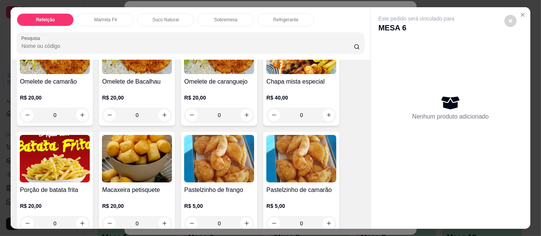
scroll to position [440, 0]
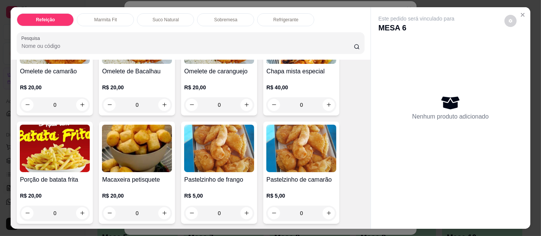
drag, startPoint x: 361, startPoint y: 217, endPoint x: 355, endPoint y: 214, distance: 6.5
click at [355, 214] on div "Item avulso Refeição Calabresa - Calabresa acebolada R$ 17,00 0 Toscana - Tosca…" at bounding box center [191, 145] width 360 height 170
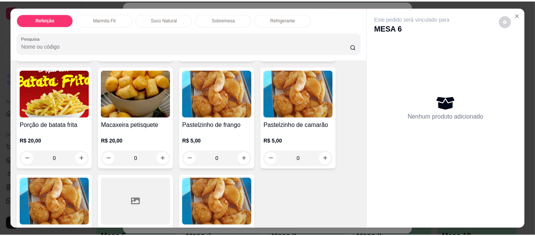
scroll to position [508, 0]
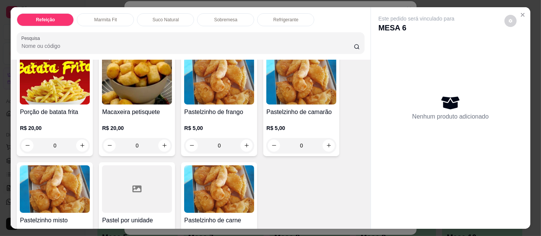
click at [371, 221] on div at bounding box center [451, 223] width 160 height 12
click at [73, 216] on h4 "Pastelzinho misto" at bounding box center [55, 220] width 70 height 9
click at [63, 204] on img at bounding box center [55, 190] width 70 height 48
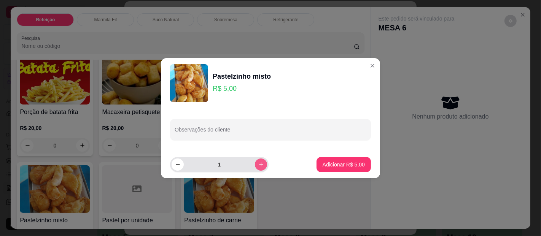
click at [261, 163] on button "increase-product-quantity" at bounding box center [261, 165] width 12 height 12
type input "2"
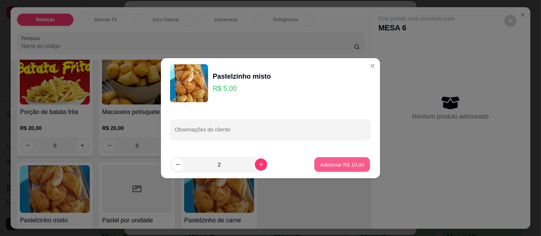
click at [335, 163] on p "Adicionar R$ 10,00" at bounding box center [343, 164] width 44 height 7
type input "2"
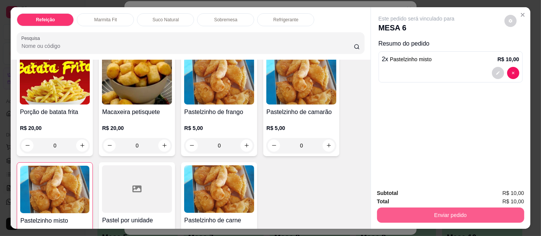
click at [474, 211] on button "Enviar pedido" at bounding box center [450, 215] width 147 height 15
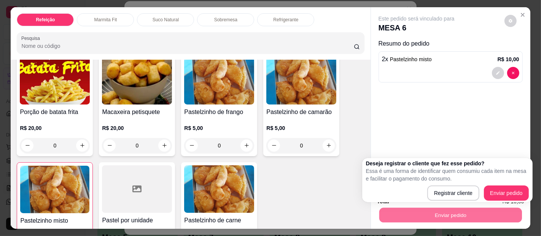
click at [522, 81] on div "Este pedido será vinculado para MESA 6 Resumo do pedido 2 x Pastelzinho misto R…" at bounding box center [451, 95] width 160 height 176
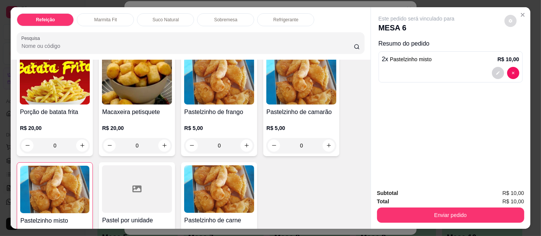
click at [506, 15] on button "decrease-product-quantity" at bounding box center [511, 21] width 12 height 12
click at [419, 169] on div "Este pedido será vinculado para MESA 6 Resumo do pedido 2 x Pastelzinho misto R…" at bounding box center [451, 95] width 160 height 176
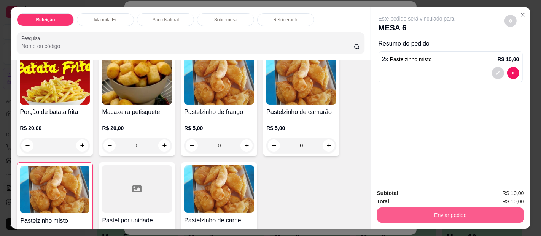
click at [437, 209] on button "Enviar pedido" at bounding box center [450, 215] width 147 height 15
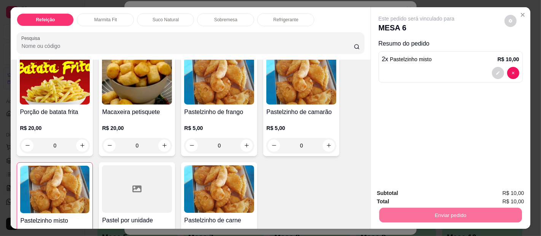
click at [511, 197] on button "Enviar pedido" at bounding box center [505, 194] width 42 height 14
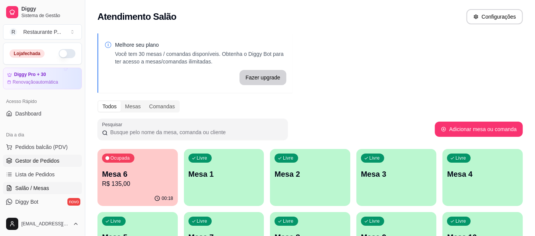
click at [12, 163] on link "Gestor de Pedidos" at bounding box center [42, 161] width 79 height 12
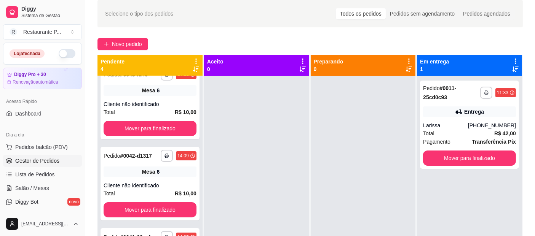
scroll to position [42, 0]
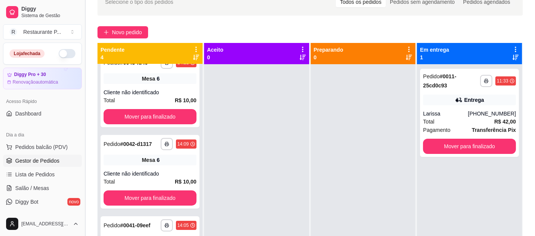
click at [82, 62] on button "Toggle Sidebar" at bounding box center [85, 118] width 6 height 236
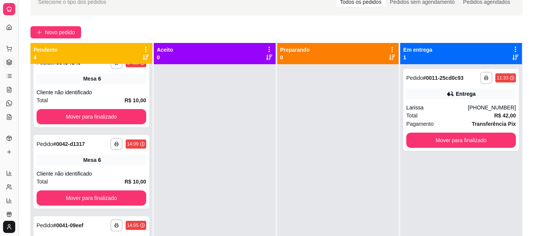
click at [18, 83] on button "Toggle Sidebar" at bounding box center [18, 118] width 6 height 236
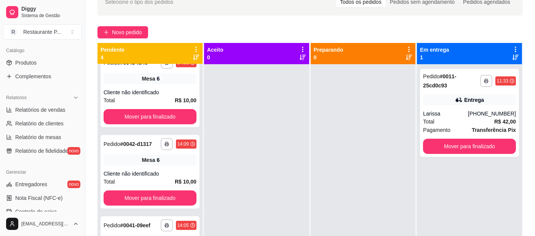
scroll to position [189, 0]
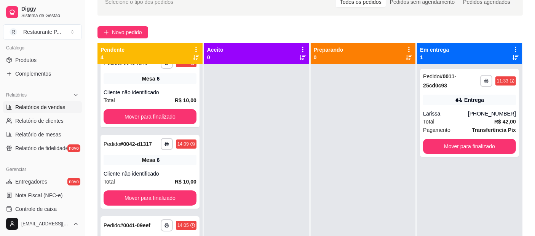
click at [54, 110] on link "Relatórios de vendas" at bounding box center [42, 107] width 79 height 12
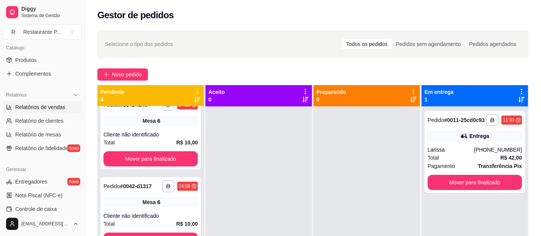
select select "ALL"
select select "0"
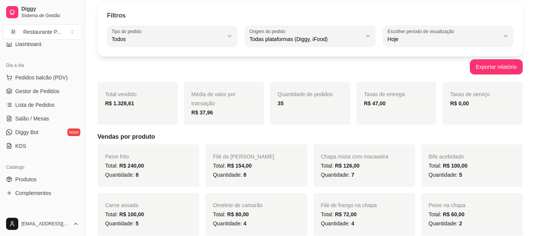
scroll to position [56, 0]
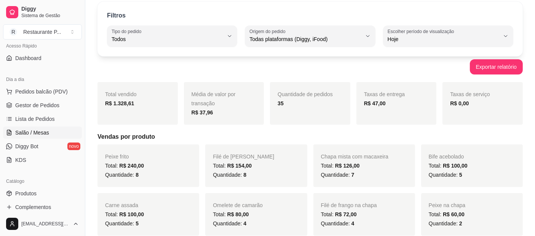
click at [50, 127] on link "Salão / Mesas" at bounding box center [42, 133] width 79 height 12
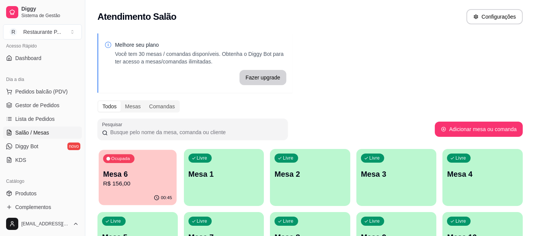
click at [147, 166] on div "Ocupada Mesa 6 R$ 156,00" at bounding box center [138, 170] width 78 height 41
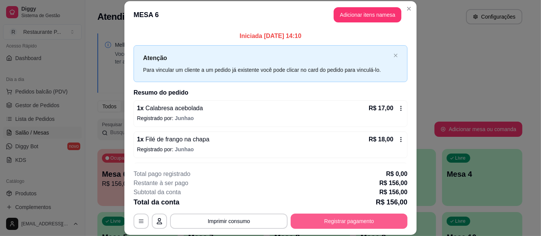
click at [328, 218] on button "Registrar pagamento" at bounding box center [349, 221] width 117 height 15
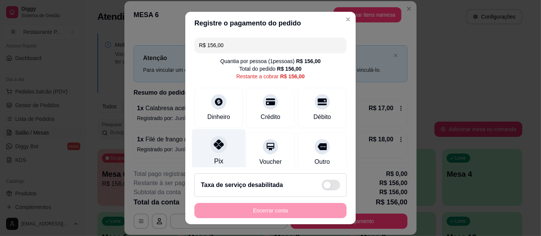
click at [220, 145] on div at bounding box center [219, 144] width 17 height 17
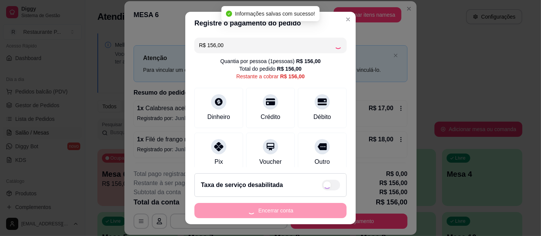
type input "R$ 0,00"
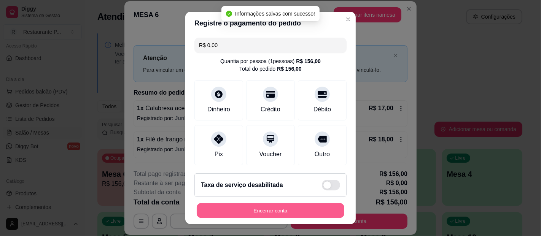
click at [251, 212] on button "Encerrar conta" at bounding box center [271, 211] width 148 height 15
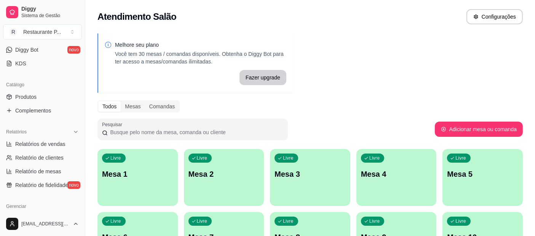
scroll to position [170, 0]
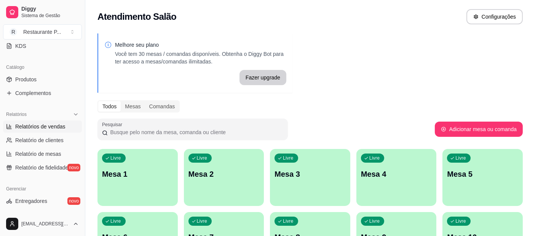
click at [51, 126] on span "Relatórios de vendas" at bounding box center [40, 127] width 50 height 8
select select "ALL"
select select "0"
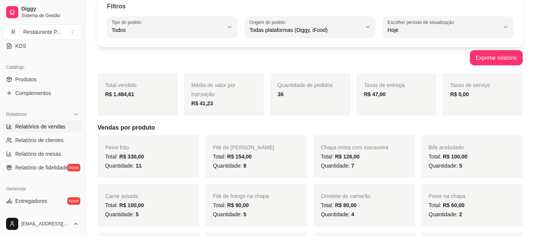
scroll to position [18, 0]
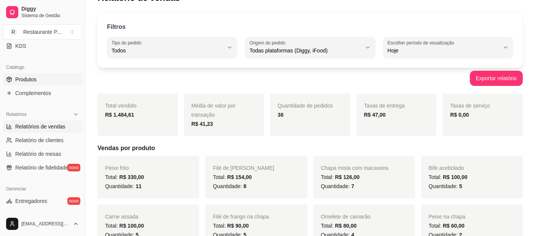
click at [68, 80] on link "Produtos" at bounding box center [42, 79] width 79 height 12
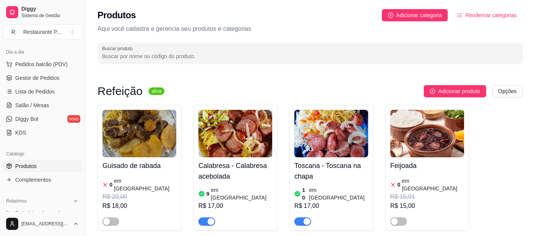
scroll to position [80, 0]
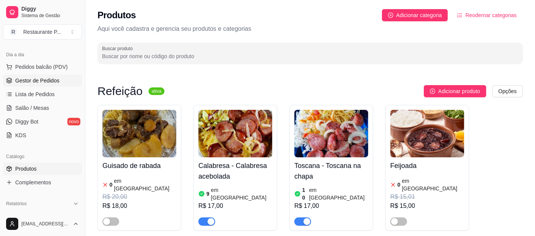
click at [51, 81] on span "Gestor de Pedidos" at bounding box center [37, 81] width 44 height 8
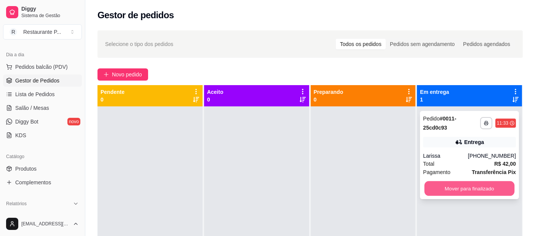
click at [481, 184] on button "Mover para finalizado" at bounding box center [470, 189] width 90 height 15
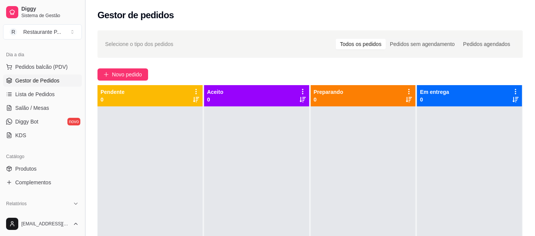
click at [83, 104] on button "Toggle Sidebar" at bounding box center [85, 118] width 6 height 236
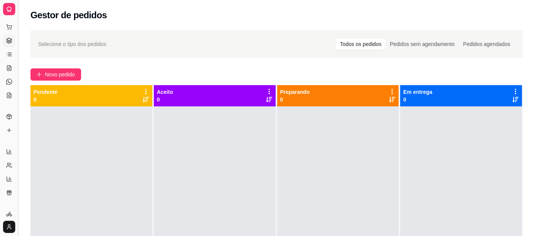
scroll to position [19, 0]
click at [17, 106] on button "Toggle Sidebar" at bounding box center [18, 118] width 6 height 236
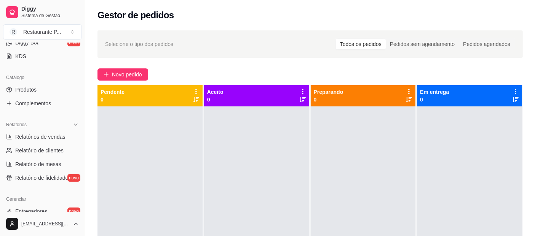
scroll to position [178, 0]
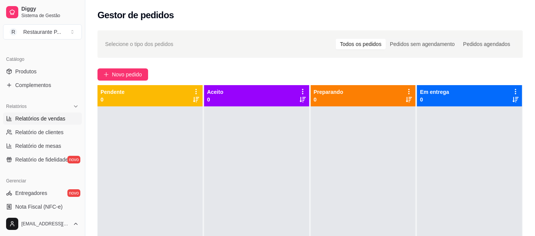
click at [33, 113] on link "Relatórios de vendas" at bounding box center [42, 119] width 79 height 12
select select "ALL"
select select "0"
